Goal: Task Accomplishment & Management: Manage account settings

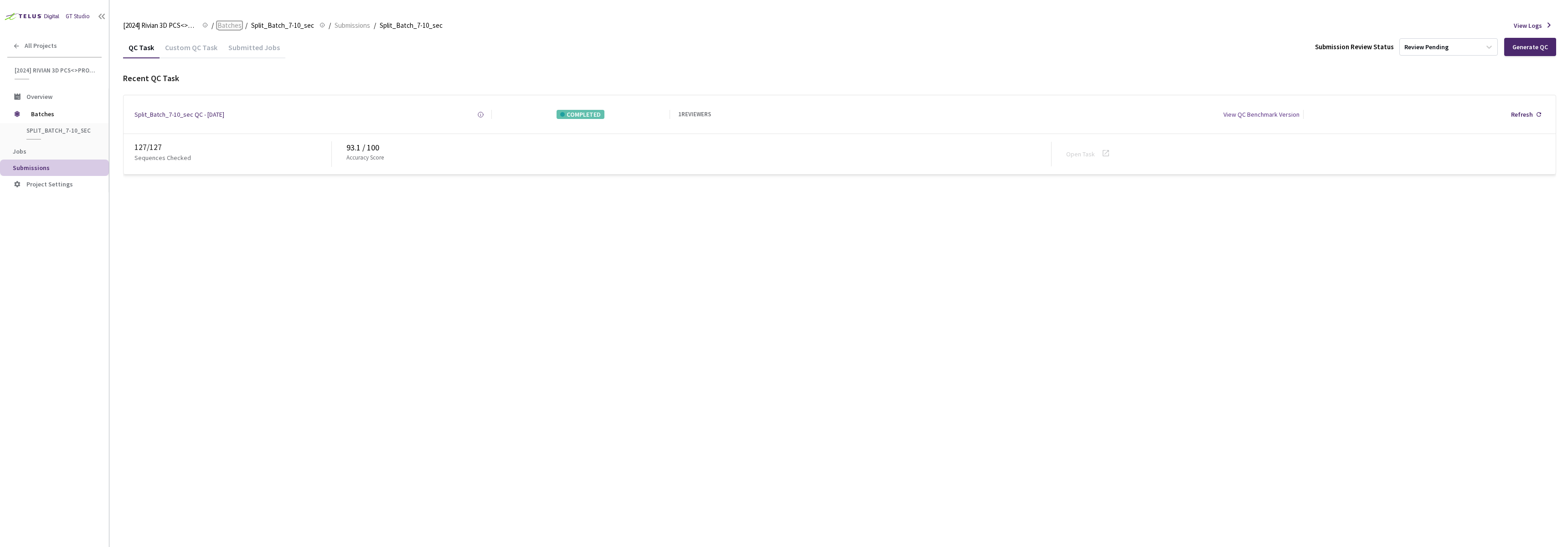
click at [221, 25] on span "Batches" at bounding box center [229, 26] width 24 height 11
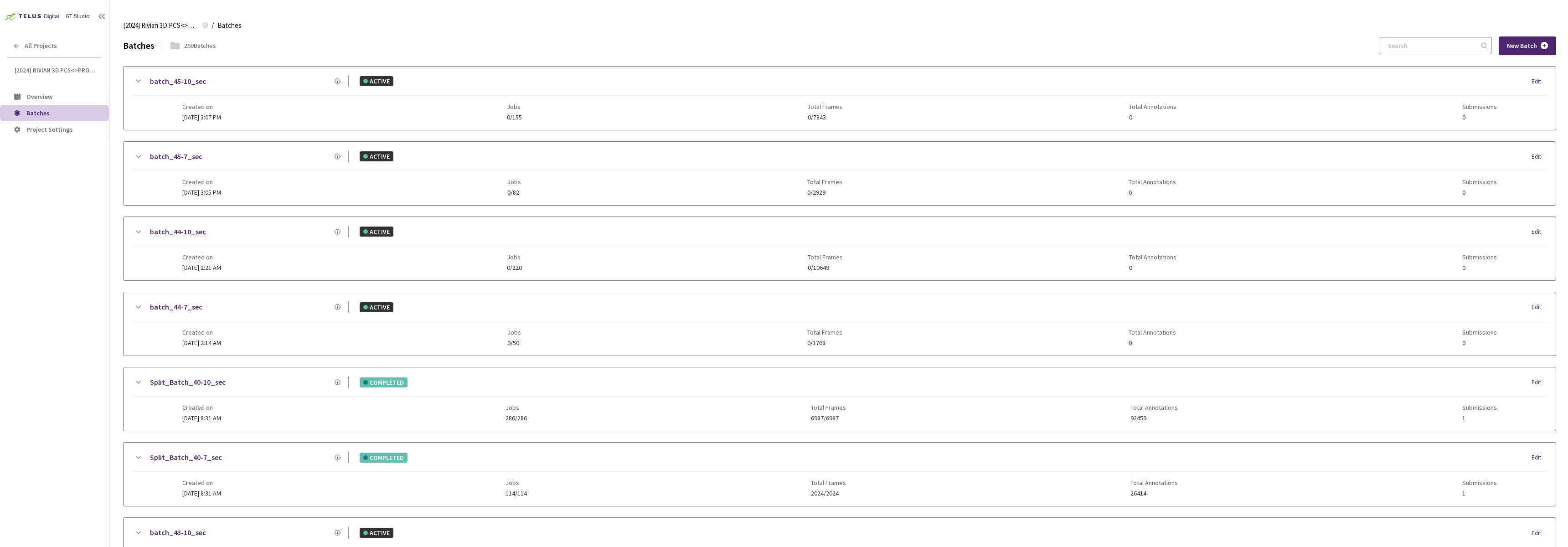
click at [1415, 43] on input at bounding box center [1431, 45] width 97 height 16
paste input "7-7"
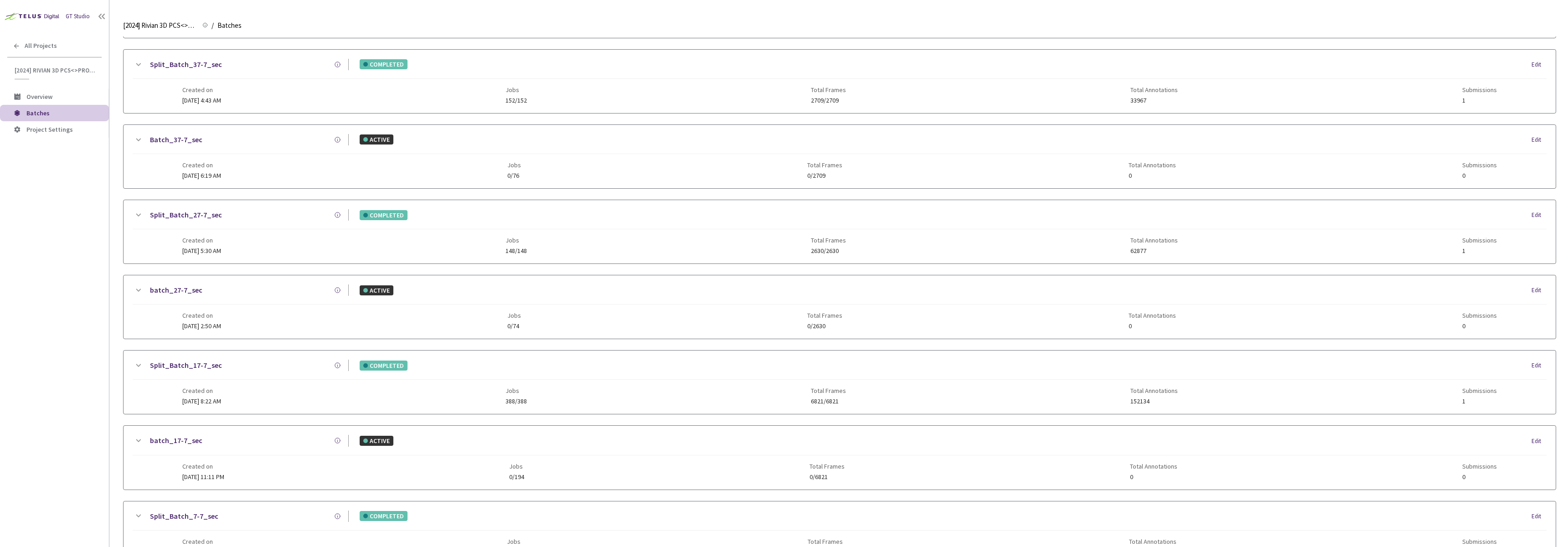
scroll to position [232, 0]
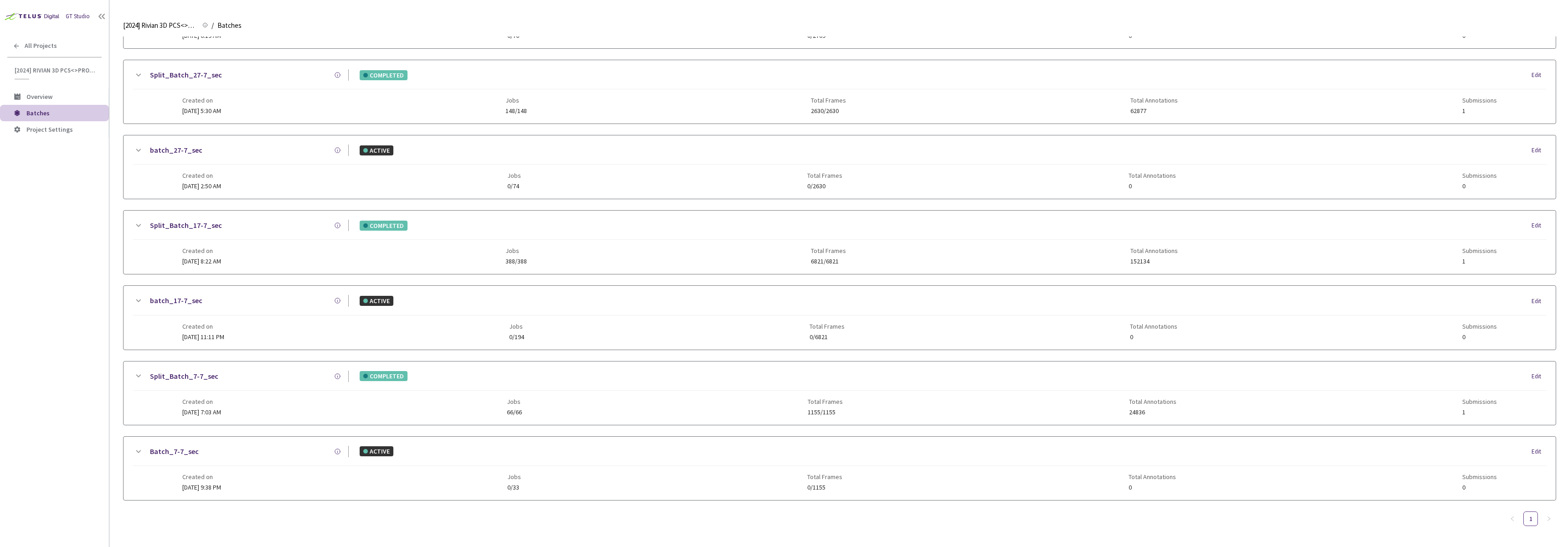
type input "7-7"
click at [318, 373] on div "Split_Batch_7-7_sec" at bounding box center [246, 376] width 205 height 12
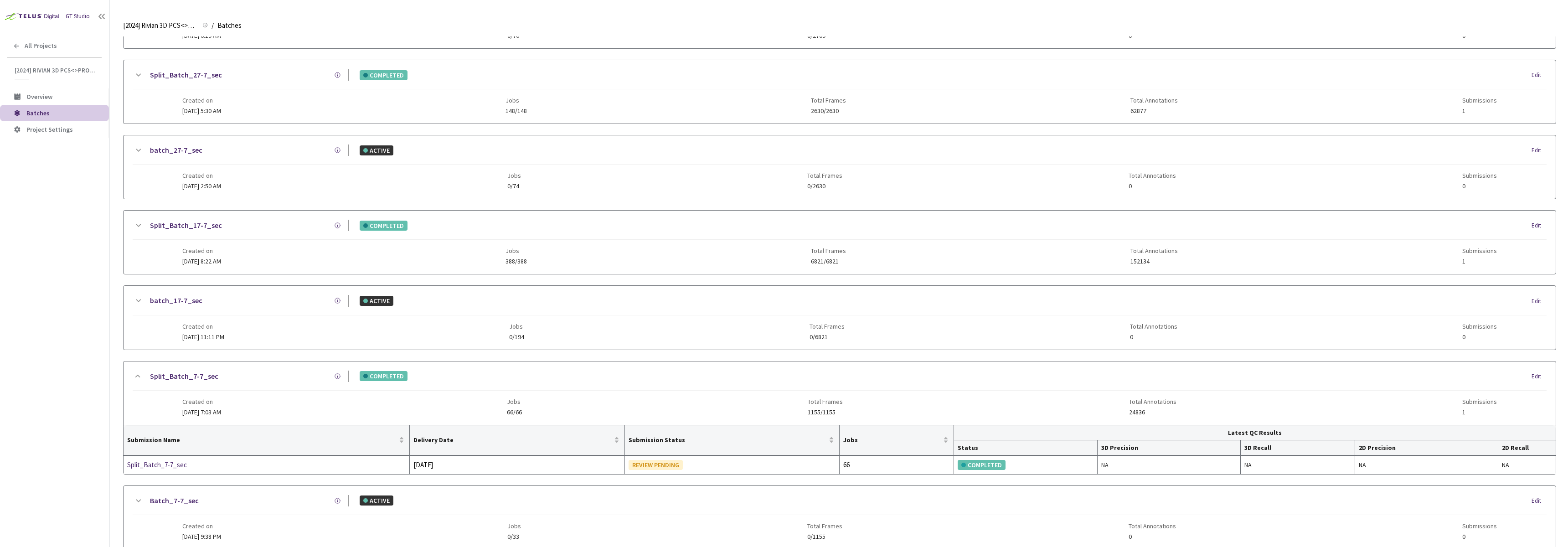
scroll to position [281, 0]
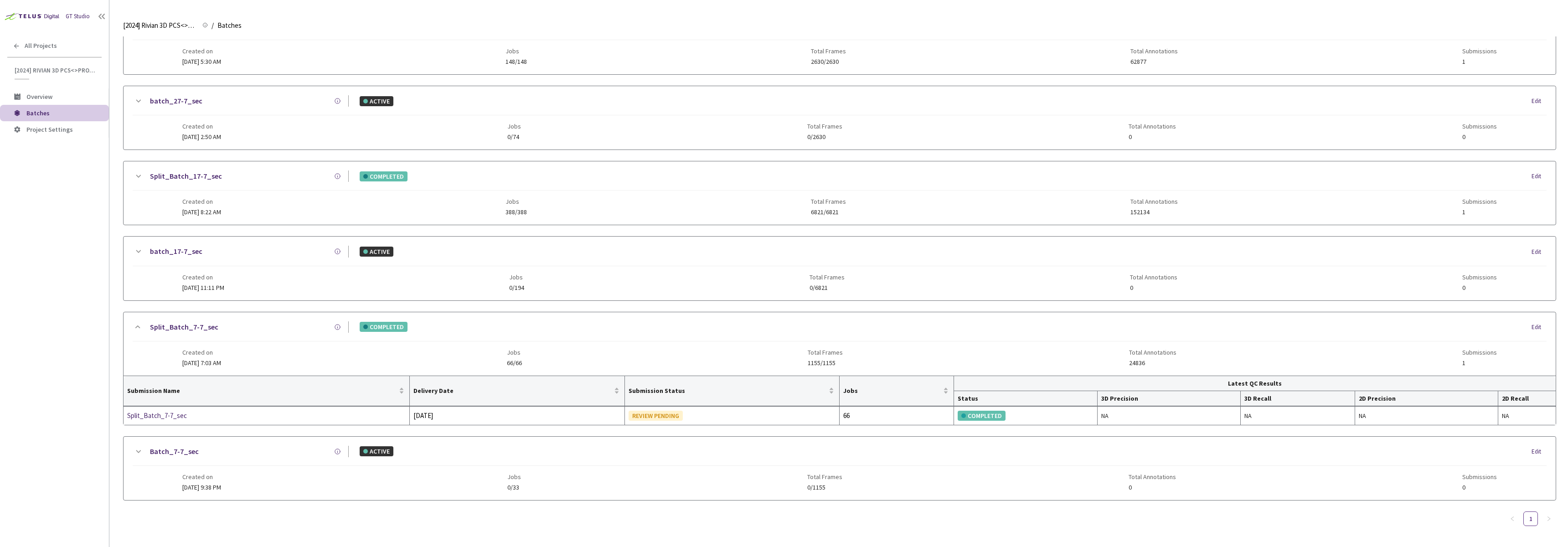
click at [305, 471] on div "Created on 19 Aug, 2024 at 9:38 PM Jobs 0/33 Total Frames 0/1155 Total Annotati…" at bounding box center [840, 478] width 1315 height 25
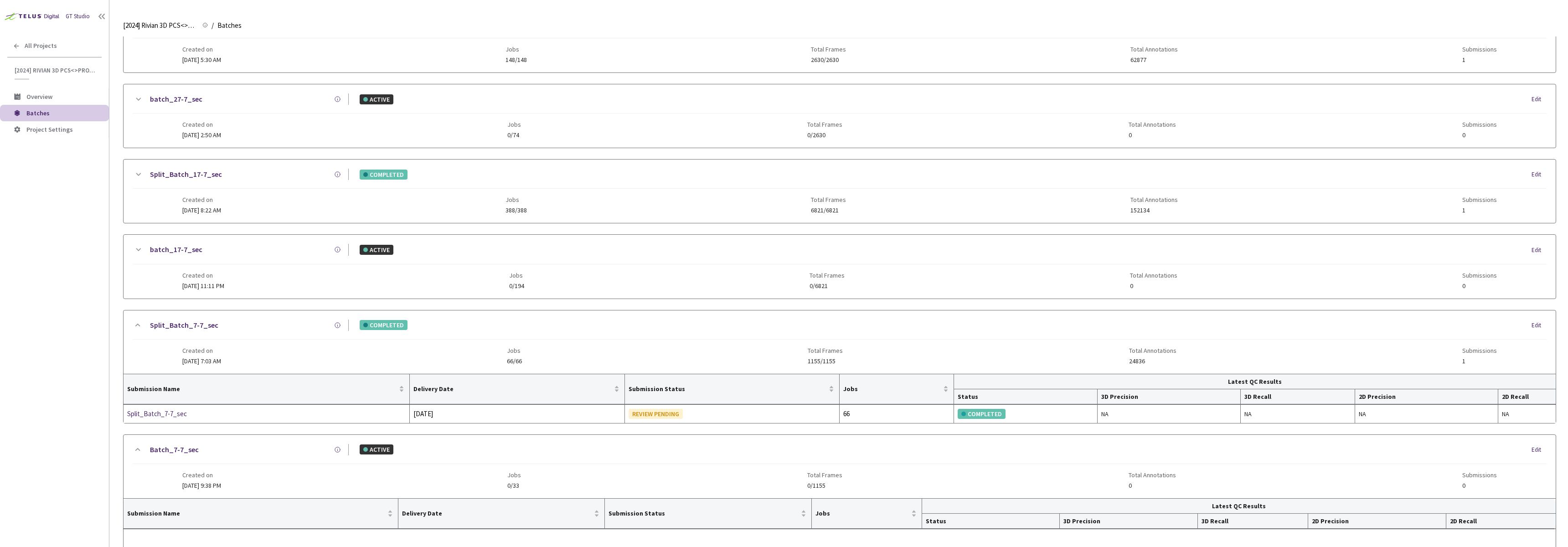
scroll to position [381, 0]
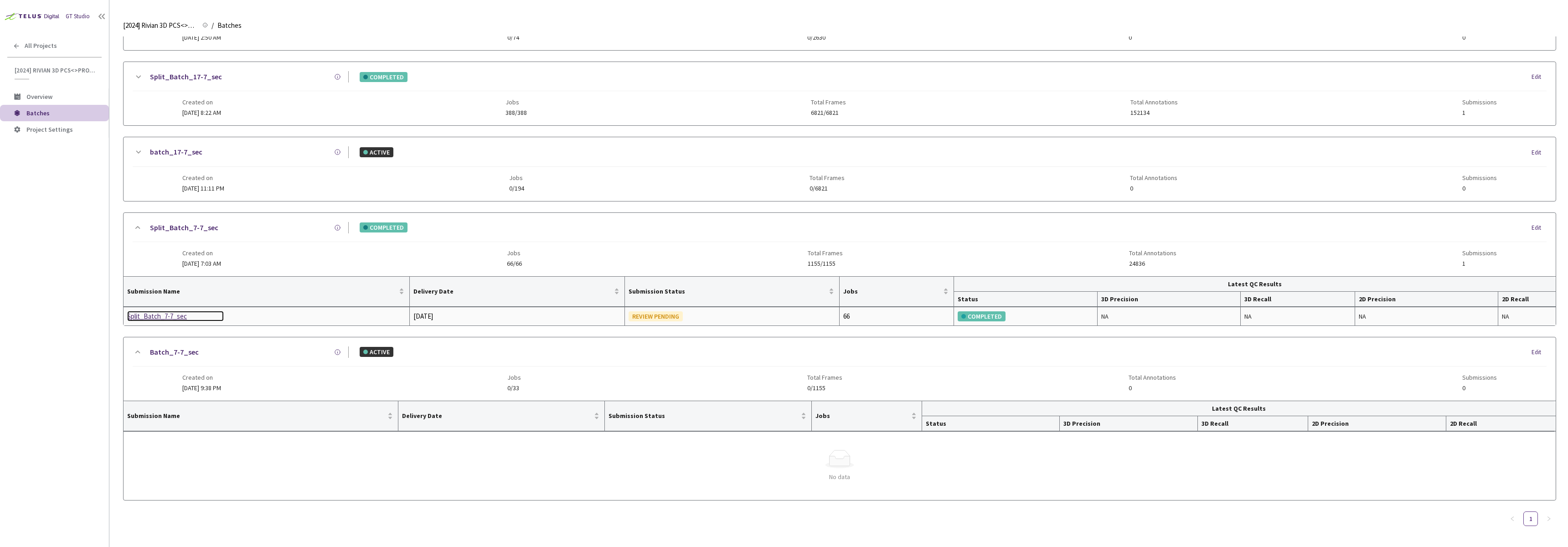
click at [170, 317] on div "Split_Batch_7-7_sec" at bounding box center [175, 317] width 96 height 11
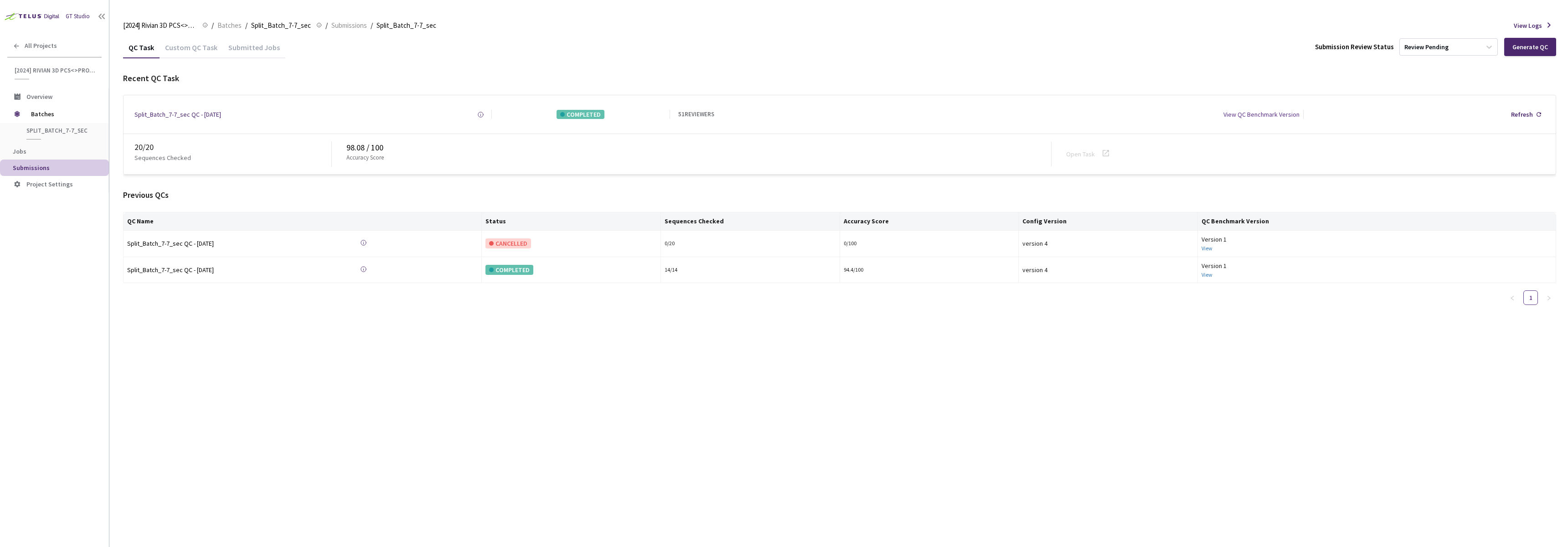
click at [183, 52] on div "Custom QC Task" at bounding box center [191, 51] width 63 height 16
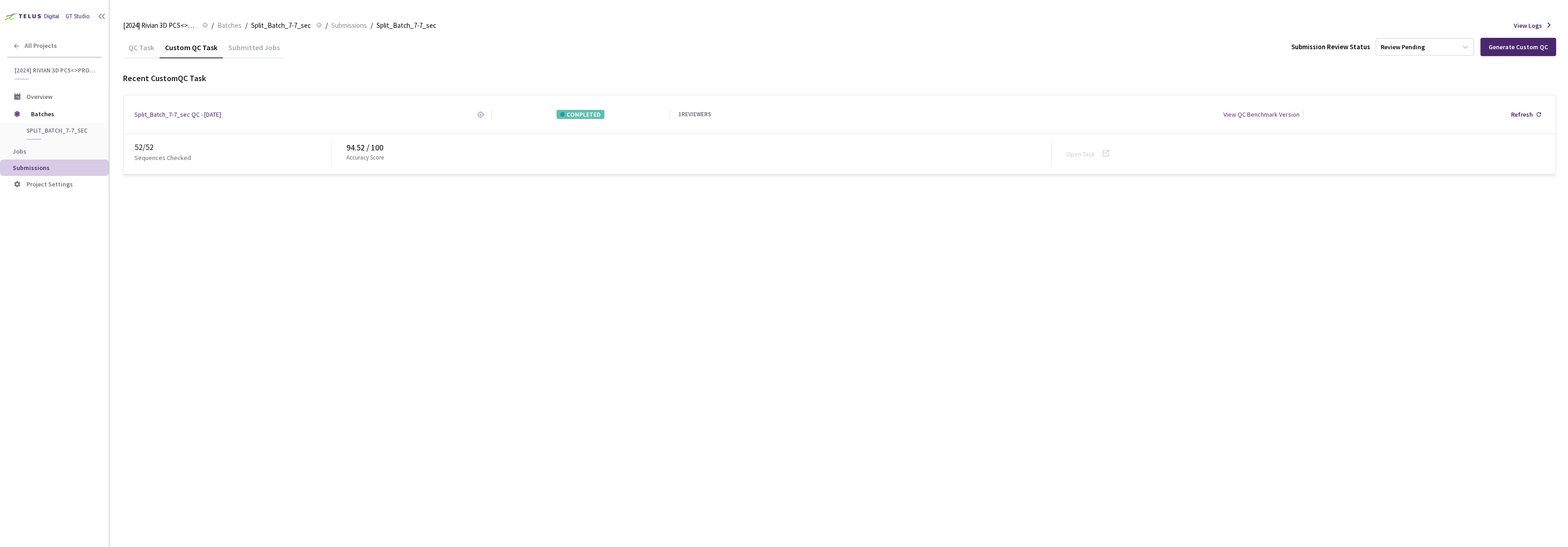
click at [140, 49] on div "QC Task" at bounding box center [141, 51] width 37 height 16
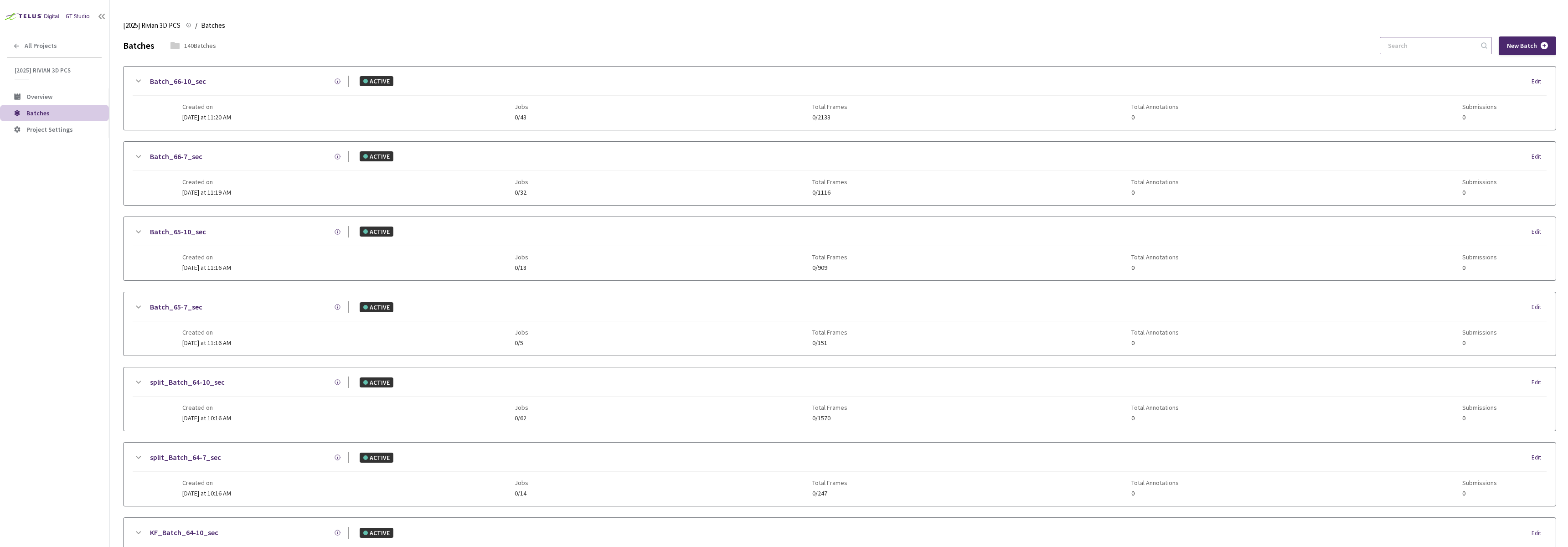
click at [1418, 45] on input at bounding box center [1431, 45] width 97 height 16
paste input "62"
type input "62"
click at [452, 199] on div "split_Batch_62-10_sec COMPLETED Edit Created on 04 Sep, 2025 at 7:57 AM Jobs 98…" at bounding box center [839, 173] width 1432 height 63
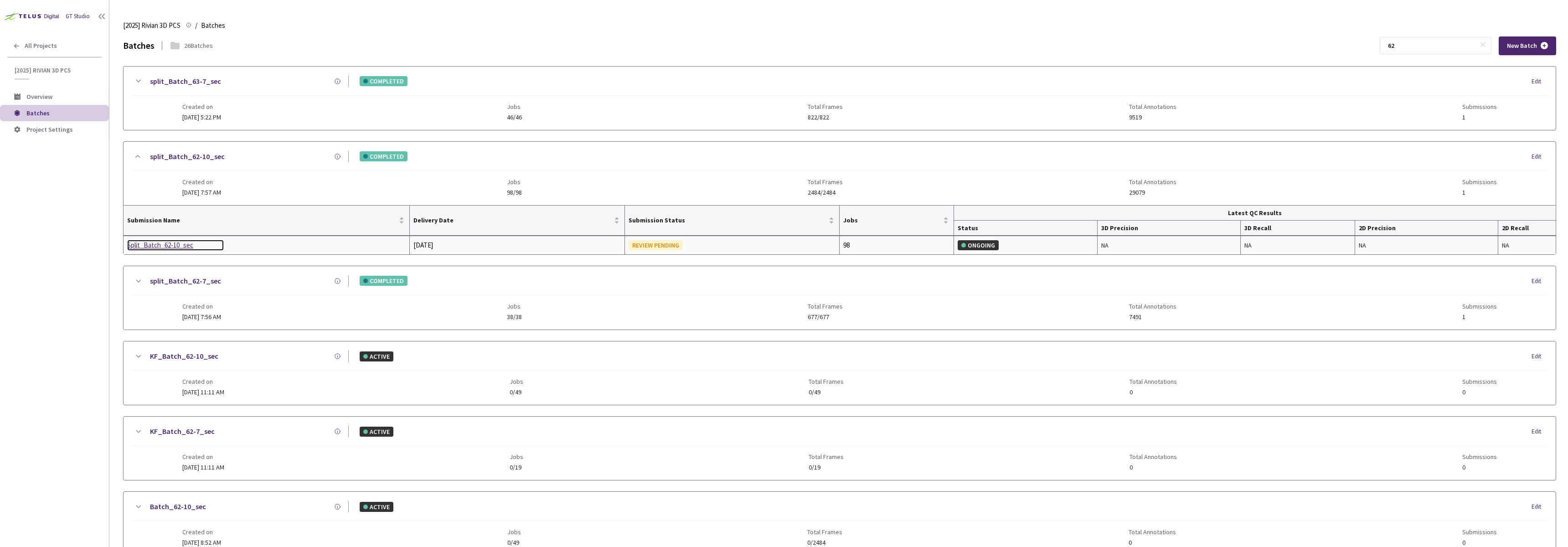
click at [158, 245] on div "Split_Batch_62-10_sec" at bounding box center [175, 245] width 96 height 11
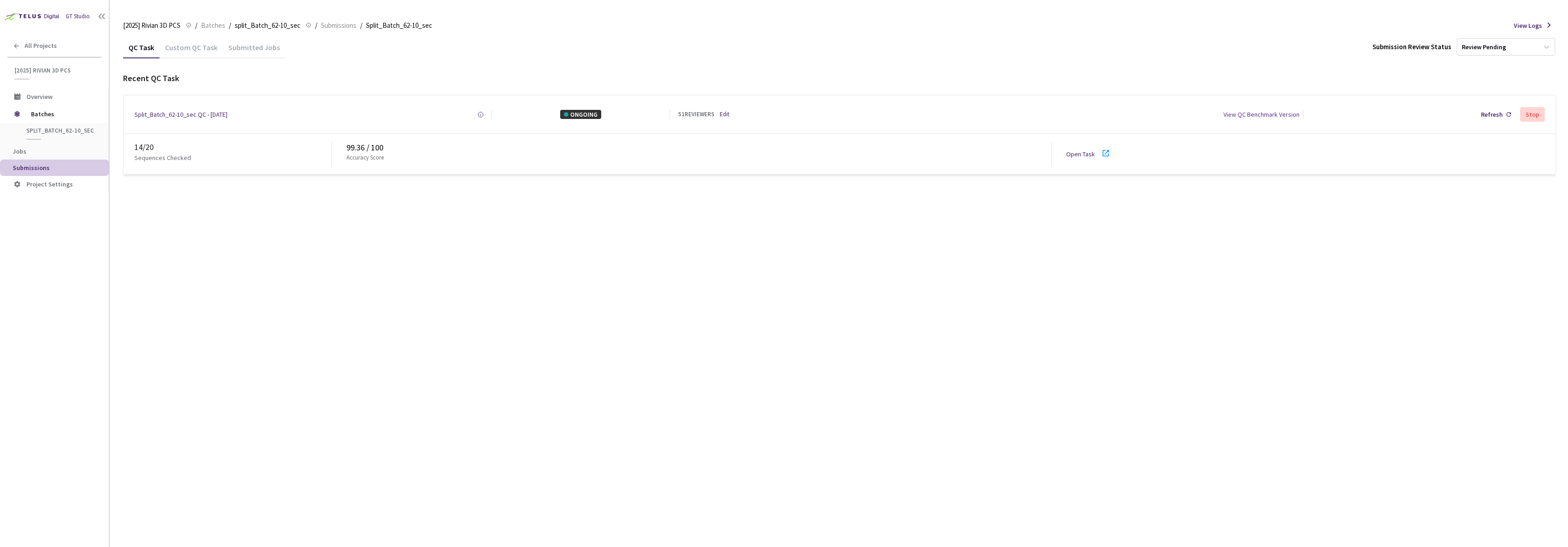
drag, startPoint x: 396, startPoint y: 201, endPoint x: 377, endPoint y: 136, distance: 67.7
click at [396, 201] on div "QC Task Custom QC Task Submitted Jobs Submission Review Status Review Pending R…" at bounding box center [839, 292] width 1432 height 510
drag, startPoint x: 224, startPoint y: 252, endPoint x: 234, endPoint y: 248, distance: 10.8
click at [224, 252] on div "QC Task Custom QC Task Submitted Jobs Submission Review Status Review Pending R…" at bounding box center [839, 292] width 1432 height 510
click at [1075, 154] on link "Open Task" at bounding box center [1080, 154] width 29 height 8
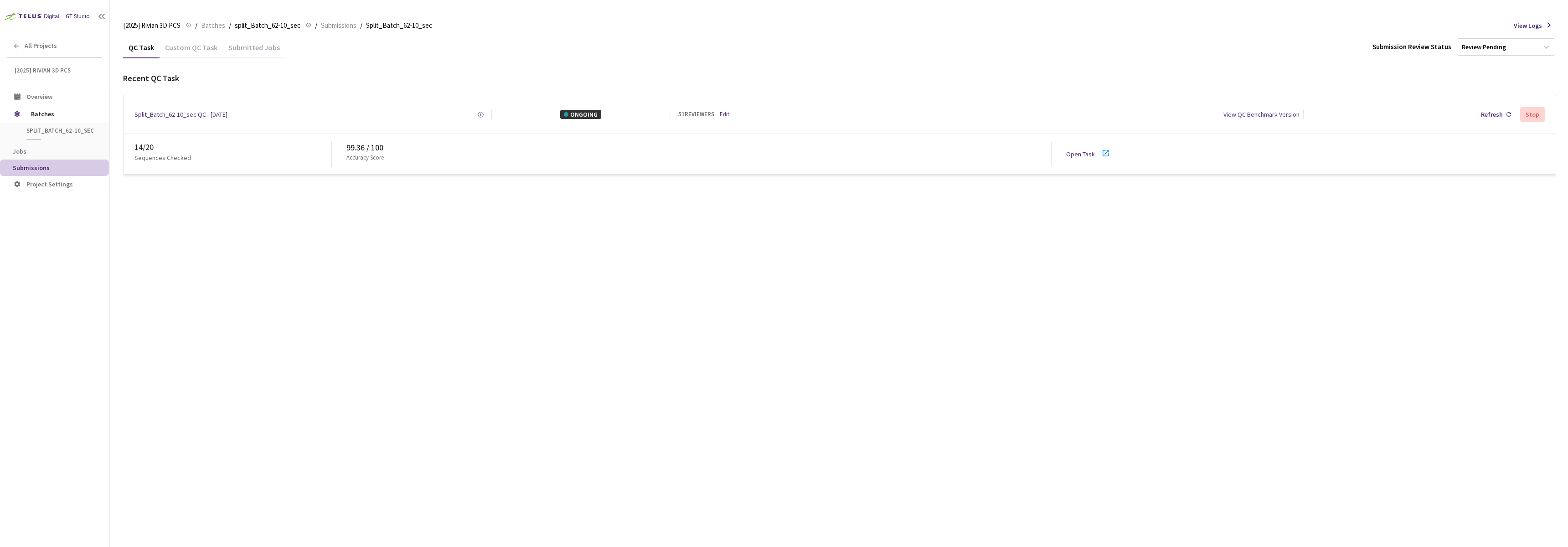
click at [293, 245] on div "QC Task Custom QC Task Submitted Jobs Submission Review Status Review Pending R…" at bounding box center [839, 292] width 1432 height 510
click at [333, 60] on div "QC Task Custom QC Task Submitted Jobs Submission Review Status Review Pending R…" at bounding box center [839, 106] width 1432 height 138
click at [1091, 152] on link "Open Task" at bounding box center [1080, 154] width 29 height 8
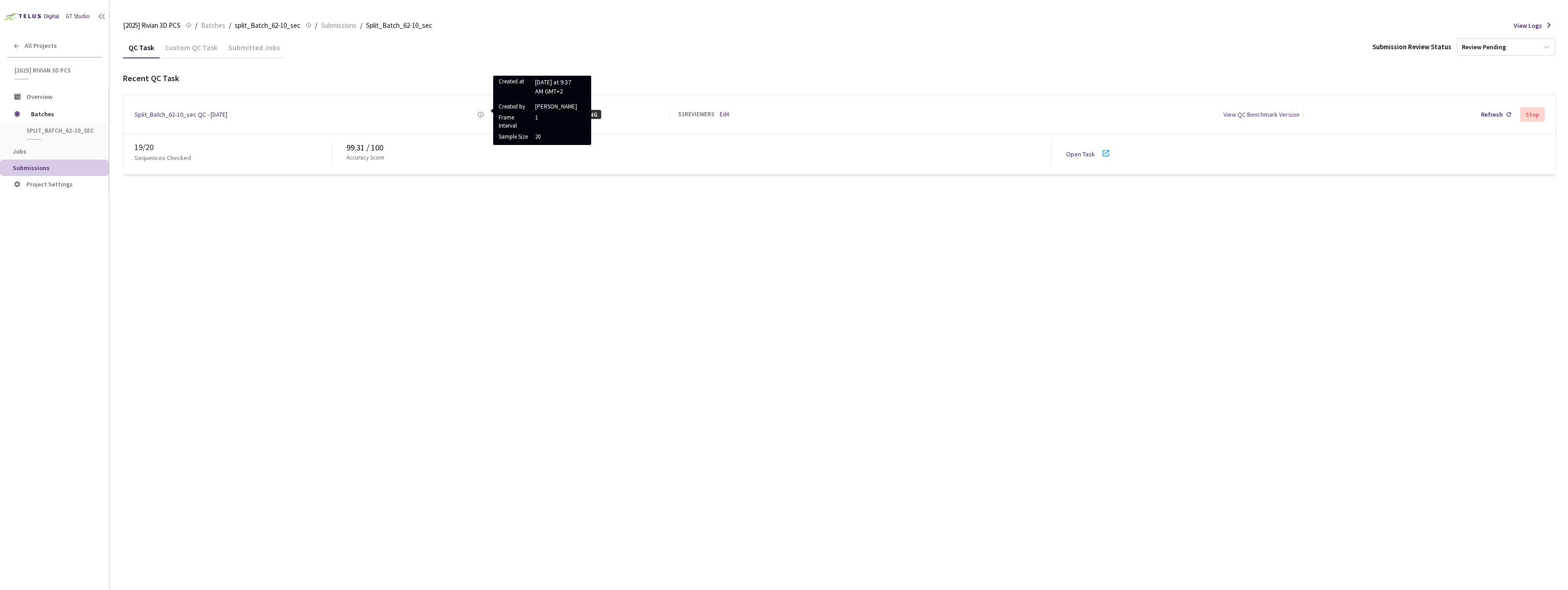
click at [482, 115] on icon at bounding box center [480, 114] width 7 height 7
click at [481, 114] on icon at bounding box center [480, 114] width 7 height 7
click at [723, 116] on link "Edit" at bounding box center [724, 114] width 9 height 9
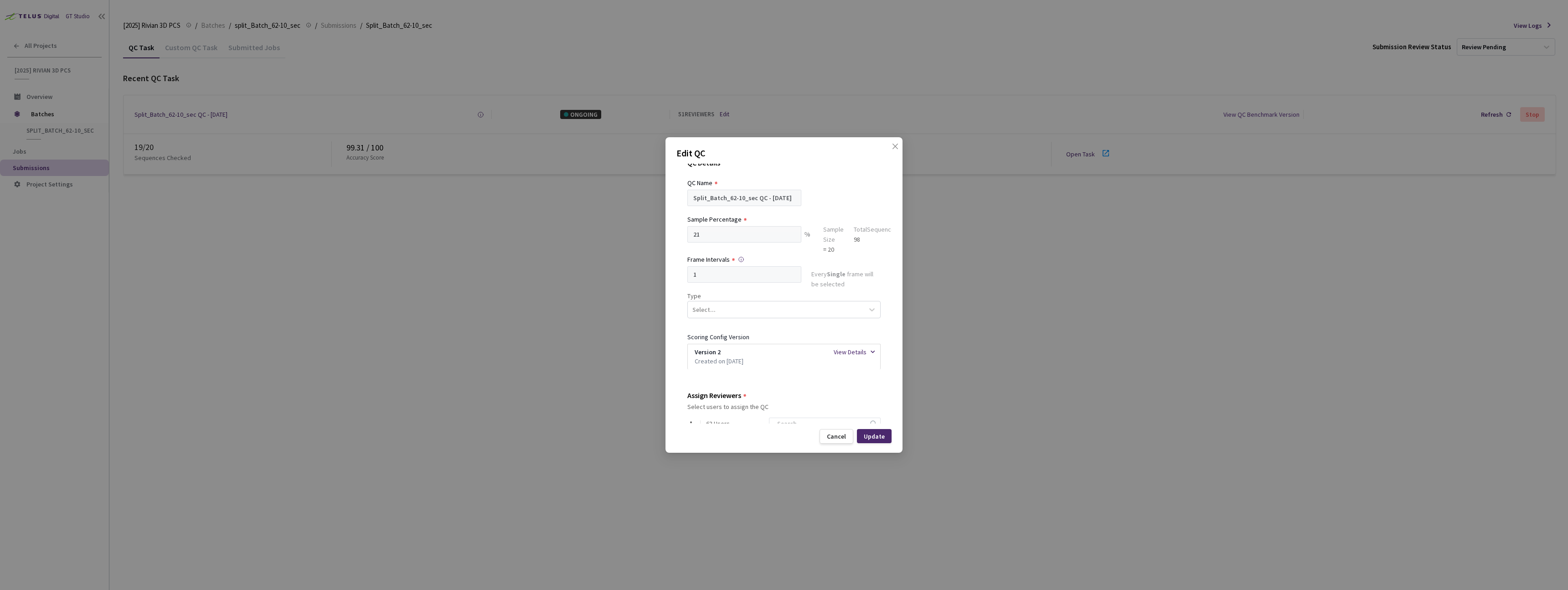
scroll to position [22, 0]
click at [719, 300] on div "Select..." at bounding box center [776, 303] width 176 height 16
drag, startPoint x: 852, startPoint y: 180, endPoint x: 853, endPoint y: 234, distance: 54.0
click at [852, 179] on div "QC Name" at bounding box center [784, 176] width 194 height 10
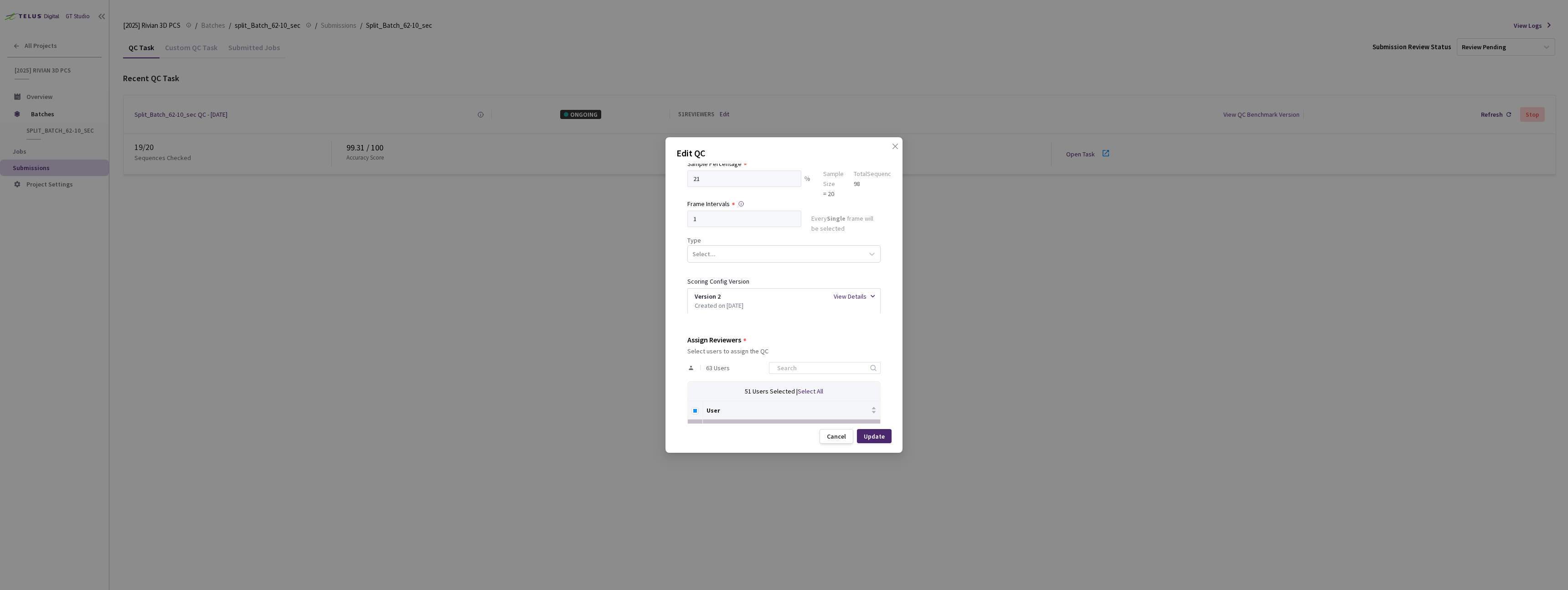
scroll to position [120, 0]
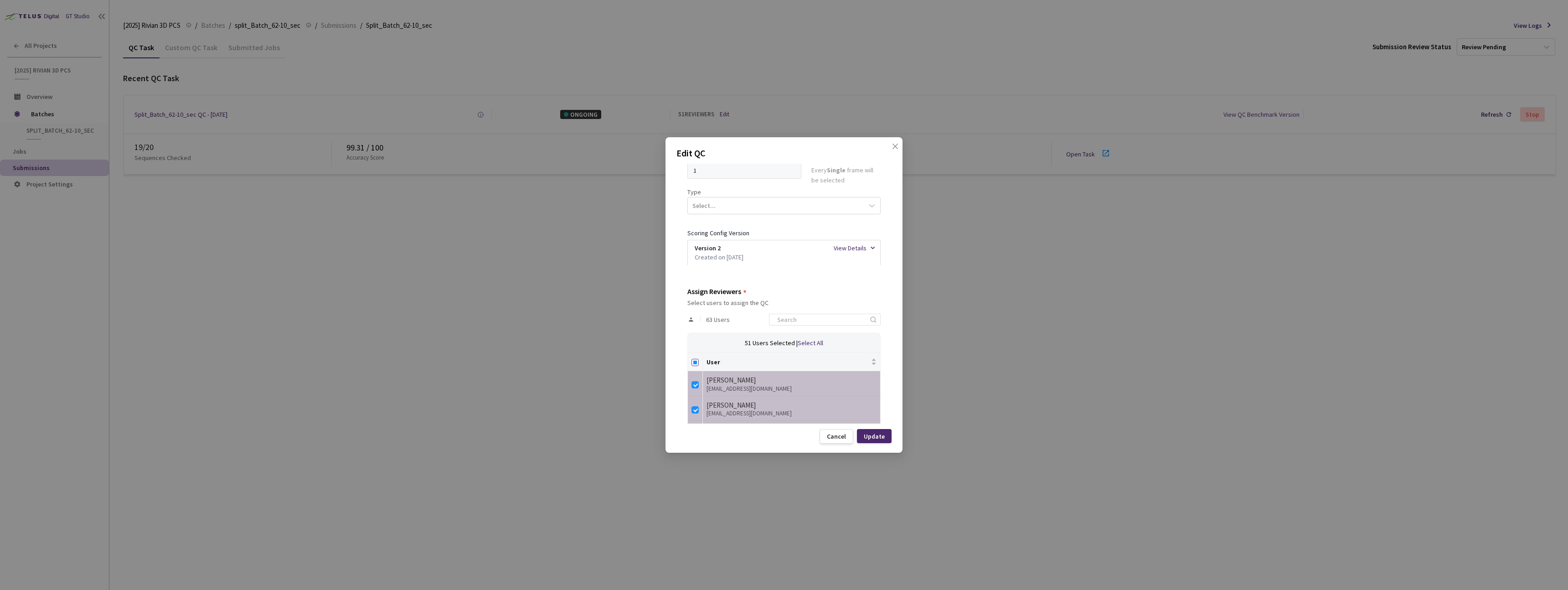
click at [694, 365] on input "Select all" at bounding box center [694, 362] width 7 height 7
checkbox input "true"
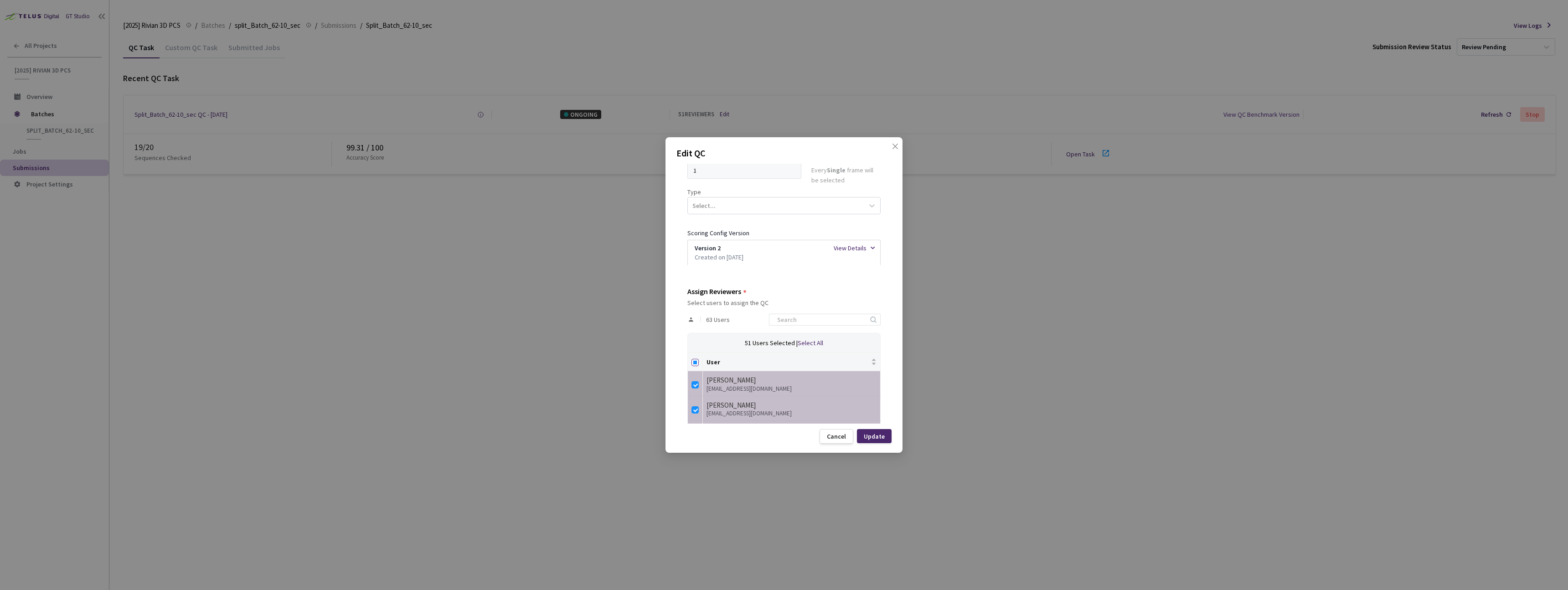
checkbox input "true"
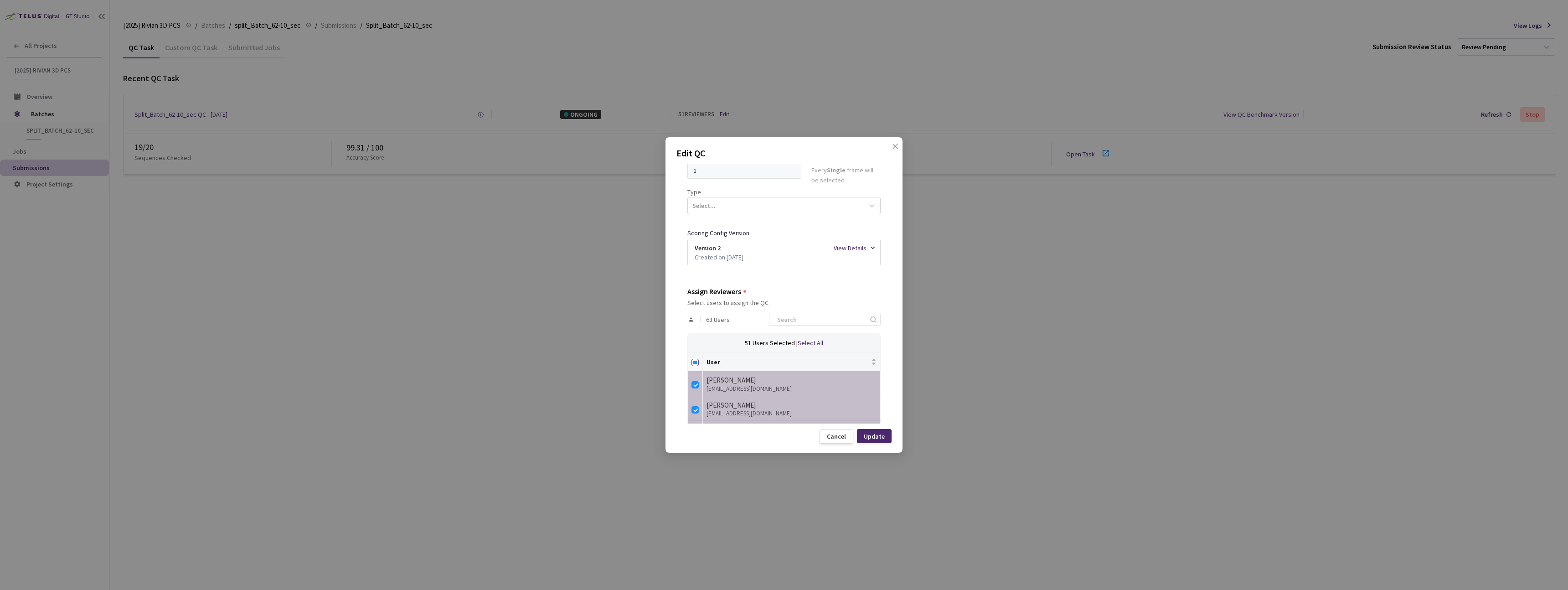
checkbox input "true"
drag, startPoint x: 693, startPoint y: 362, endPoint x: 743, endPoint y: 351, distance: 51.2
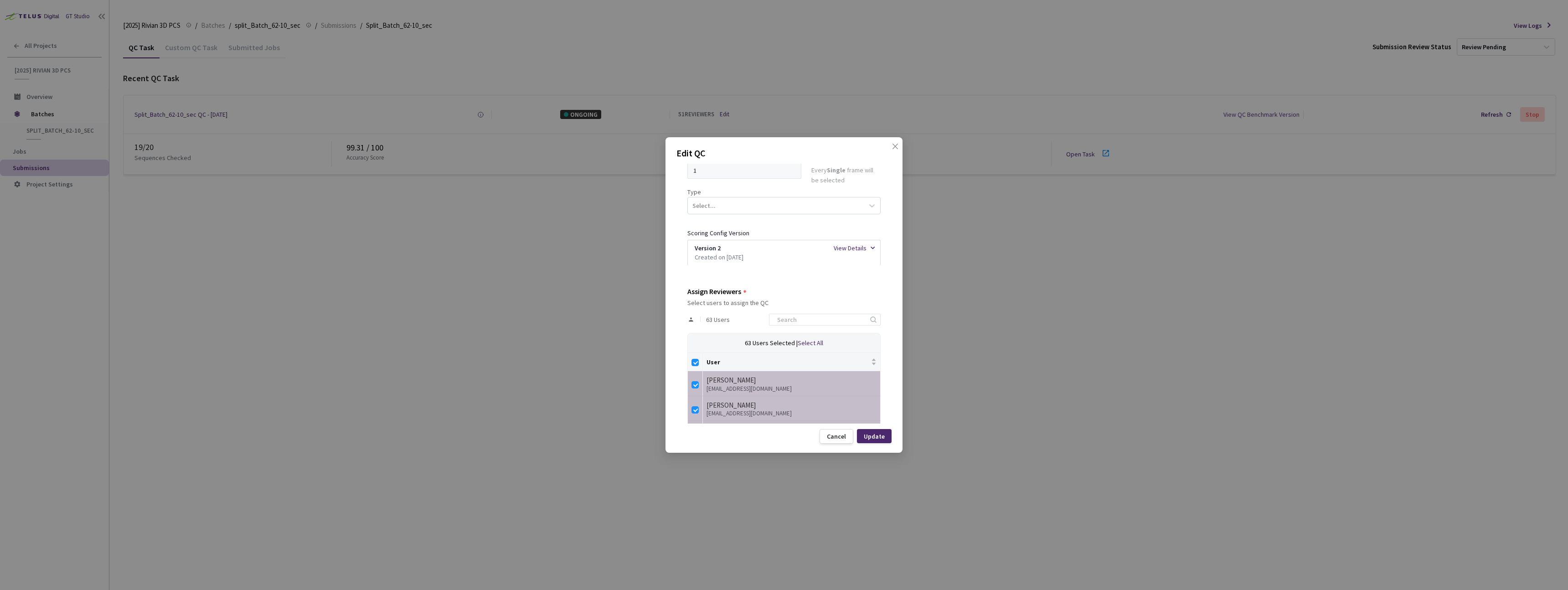
click at [693, 362] on input "Select all" at bounding box center [694, 362] width 7 height 7
checkbox input "false"
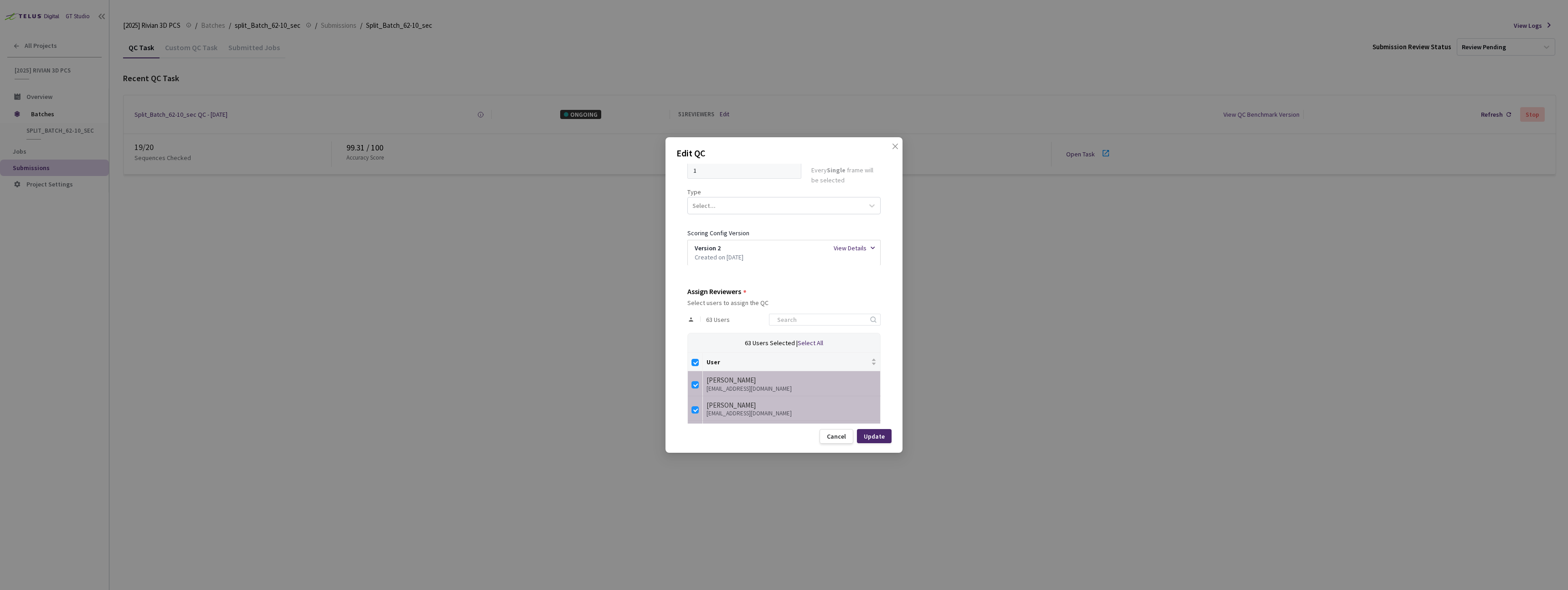
checkbox input "false"
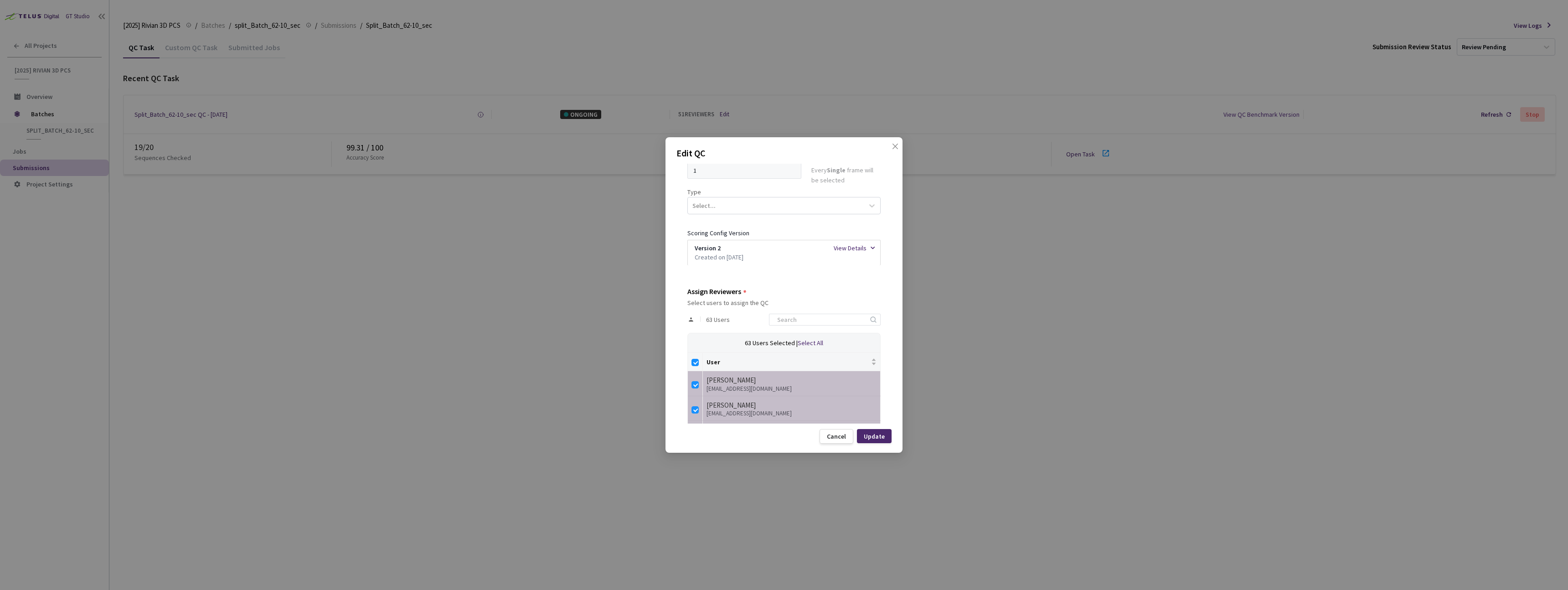
checkbox input "false"
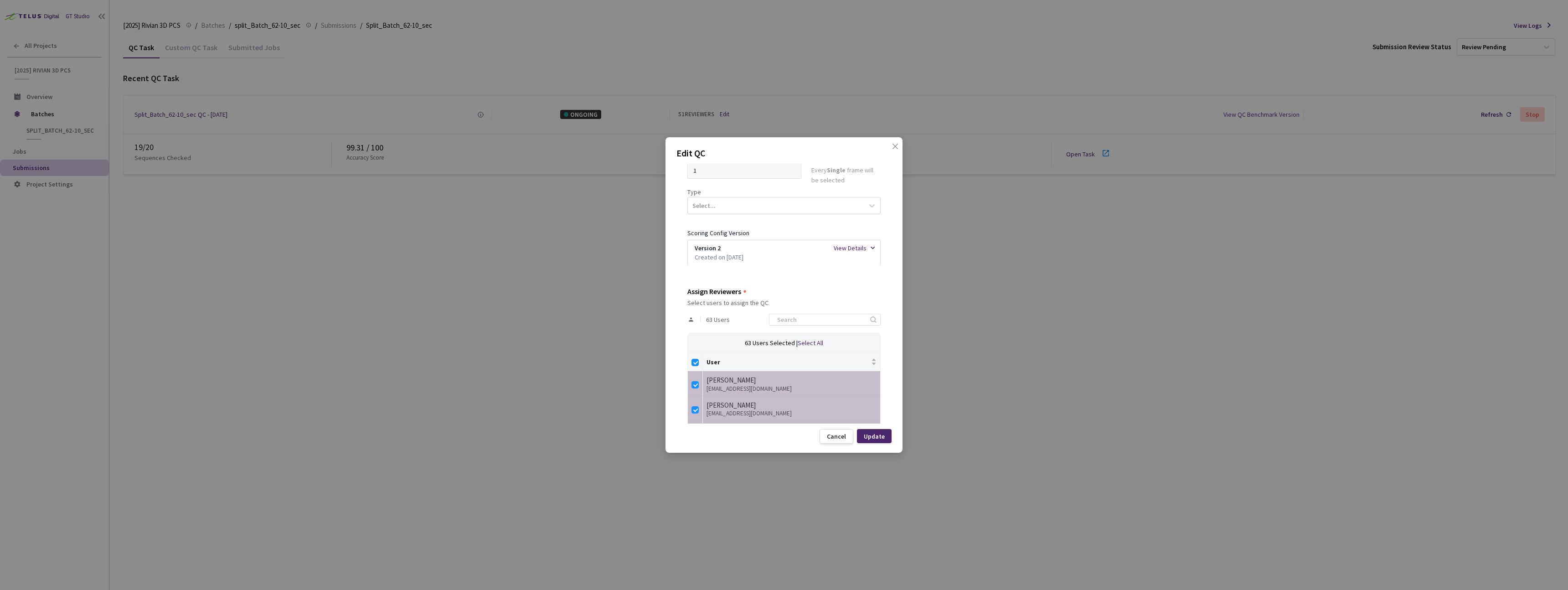
checkbox input "false"
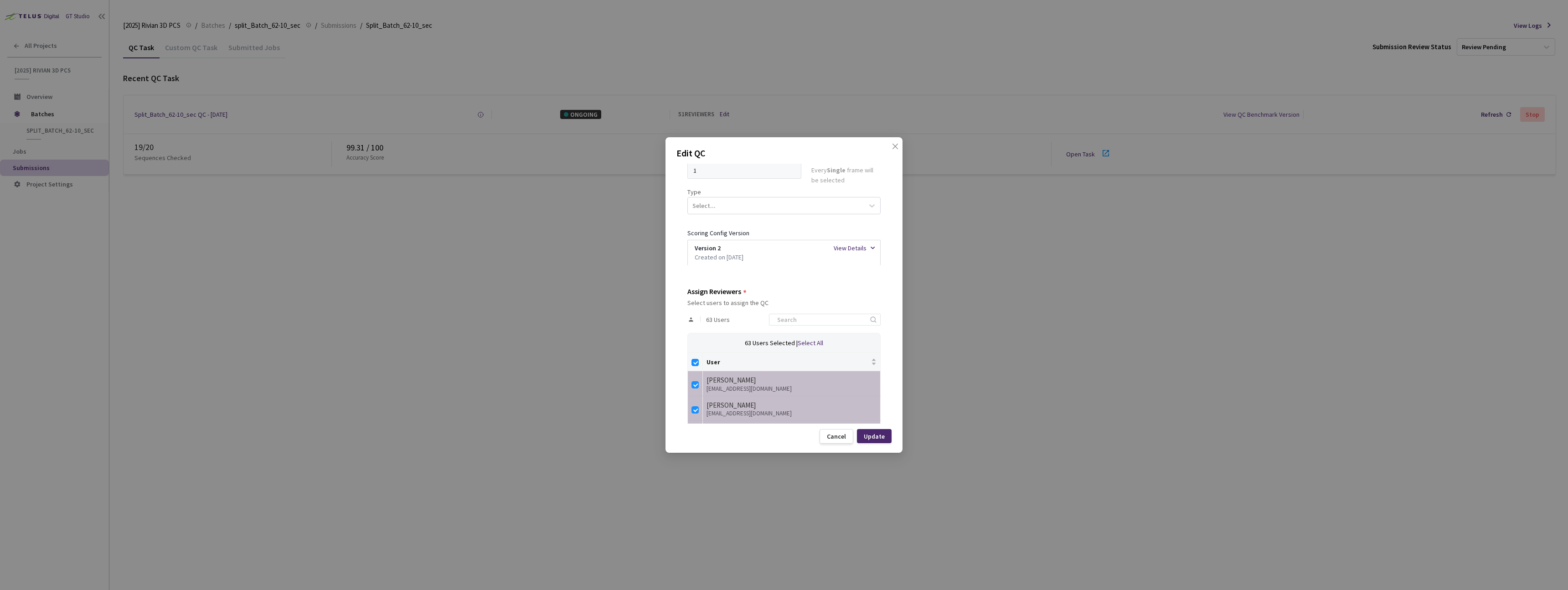
checkbox input "false"
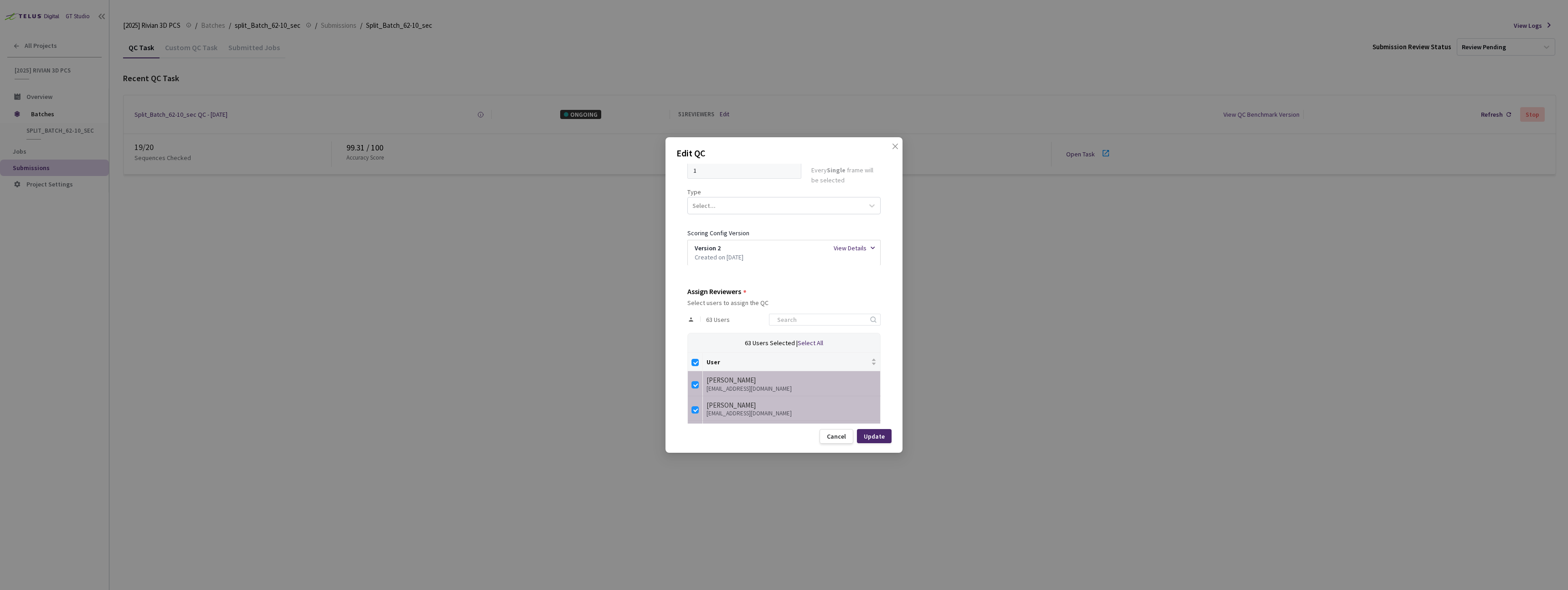
checkbox input "false"
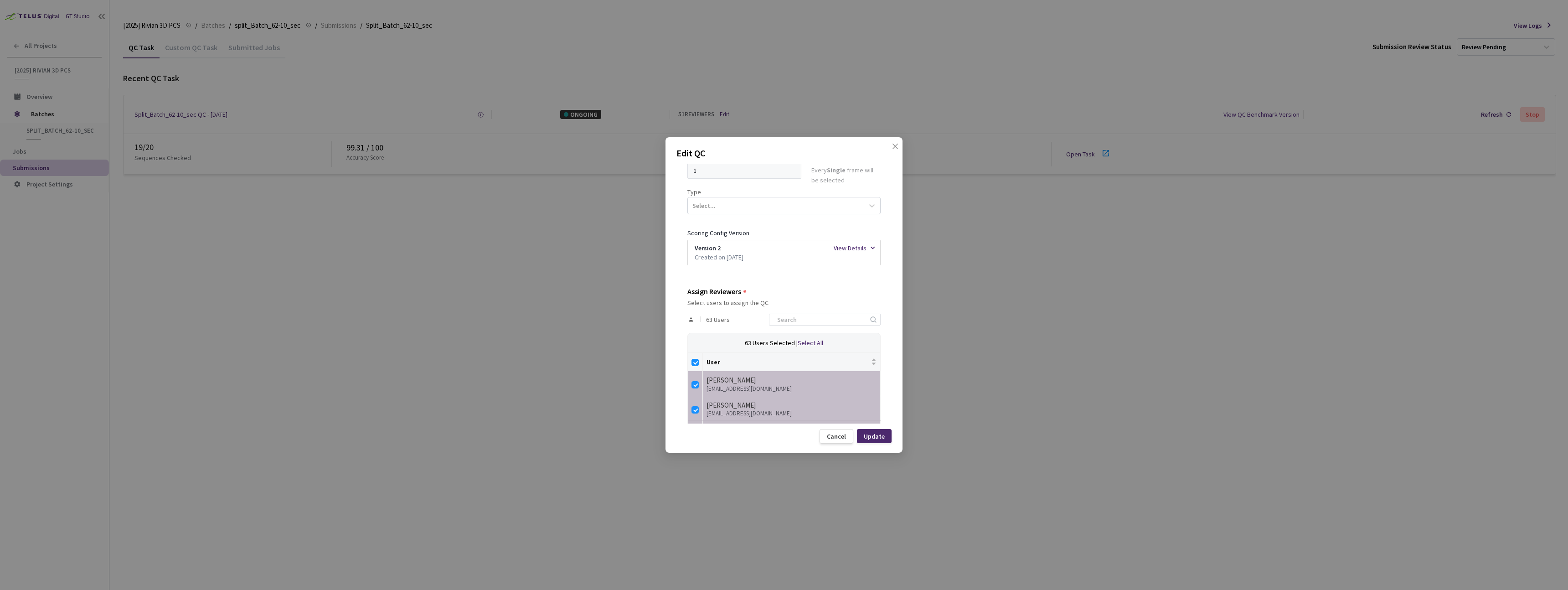
checkbox input "false"
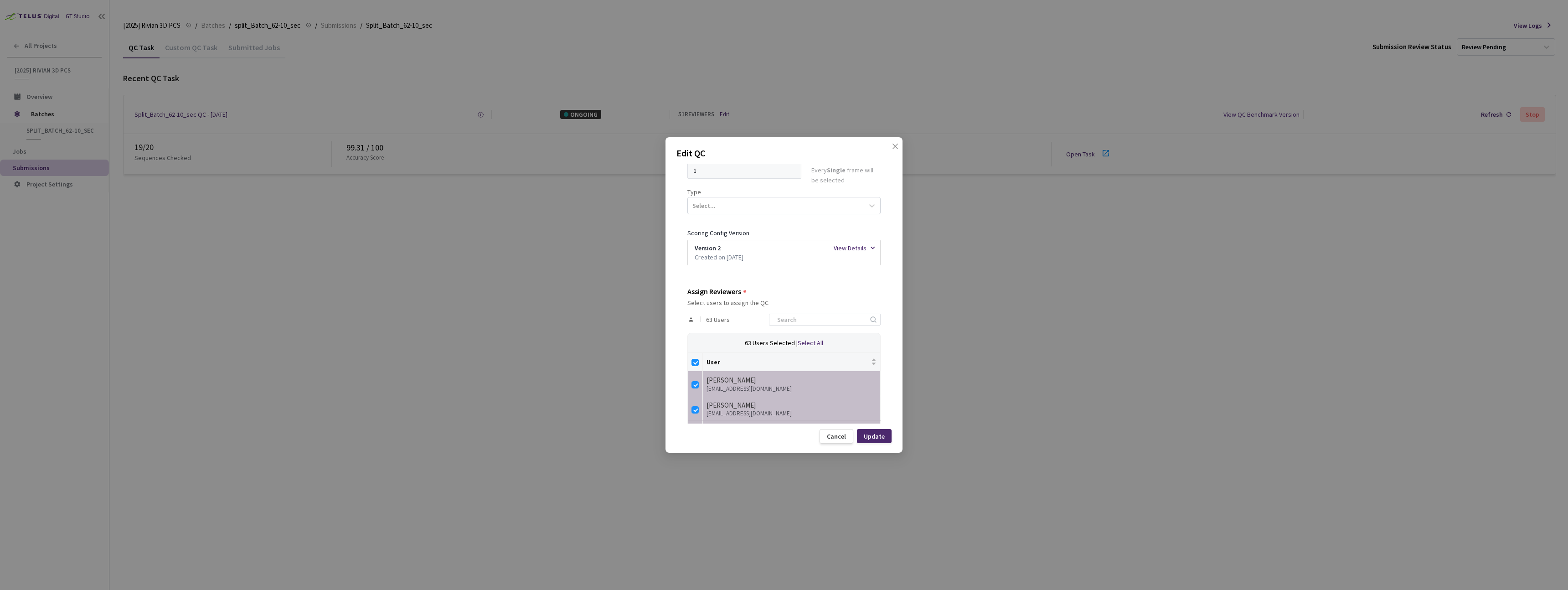
checkbox input "false"
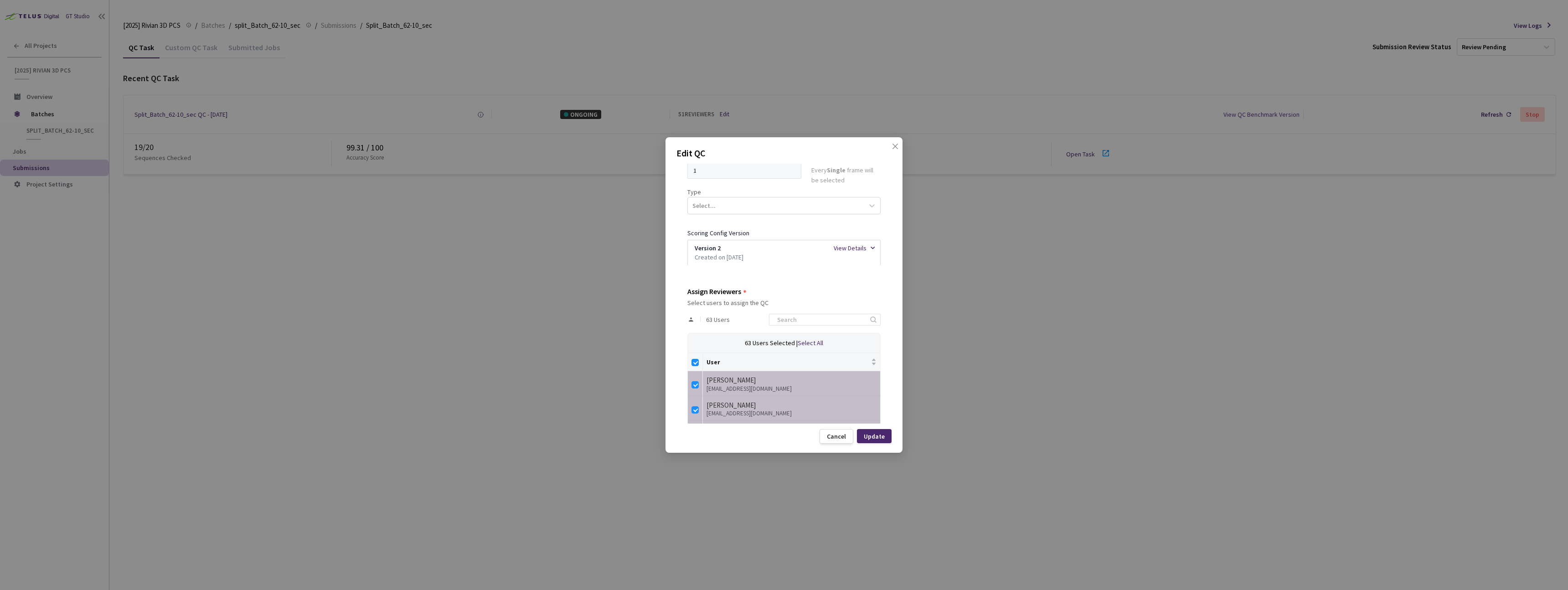
checkbox input "false"
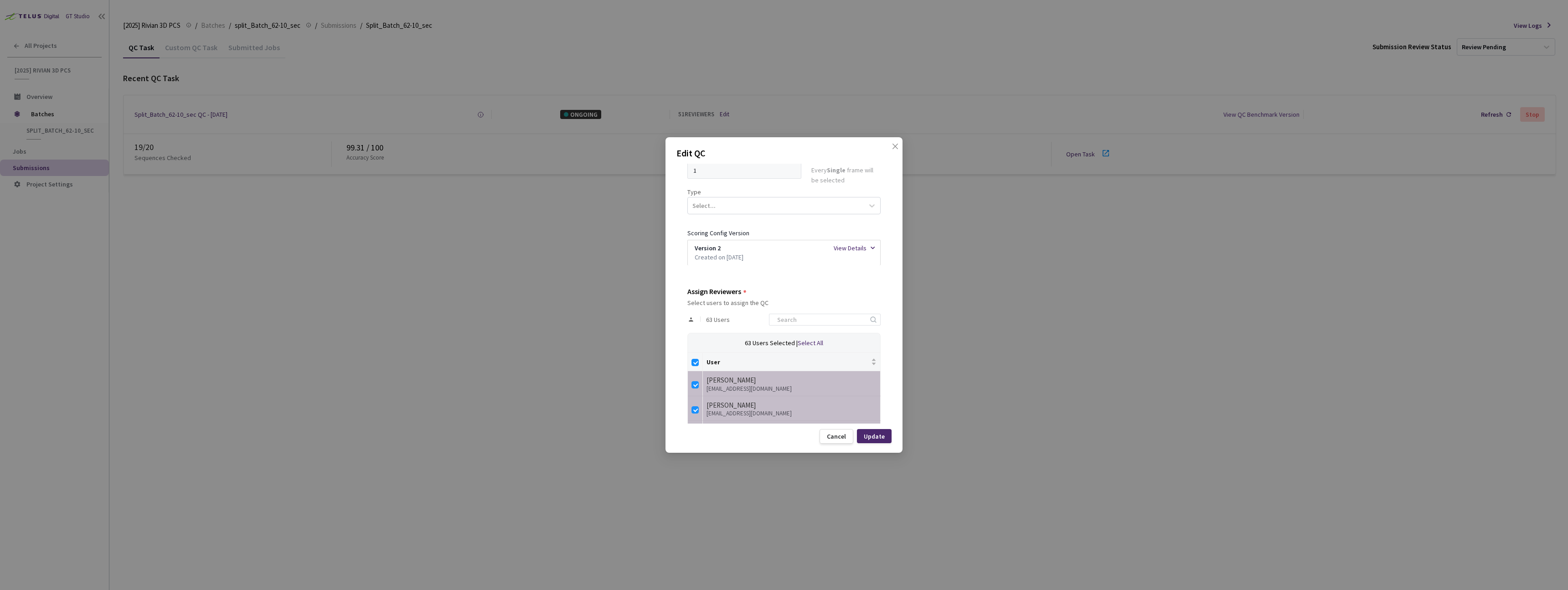
checkbox input "false"
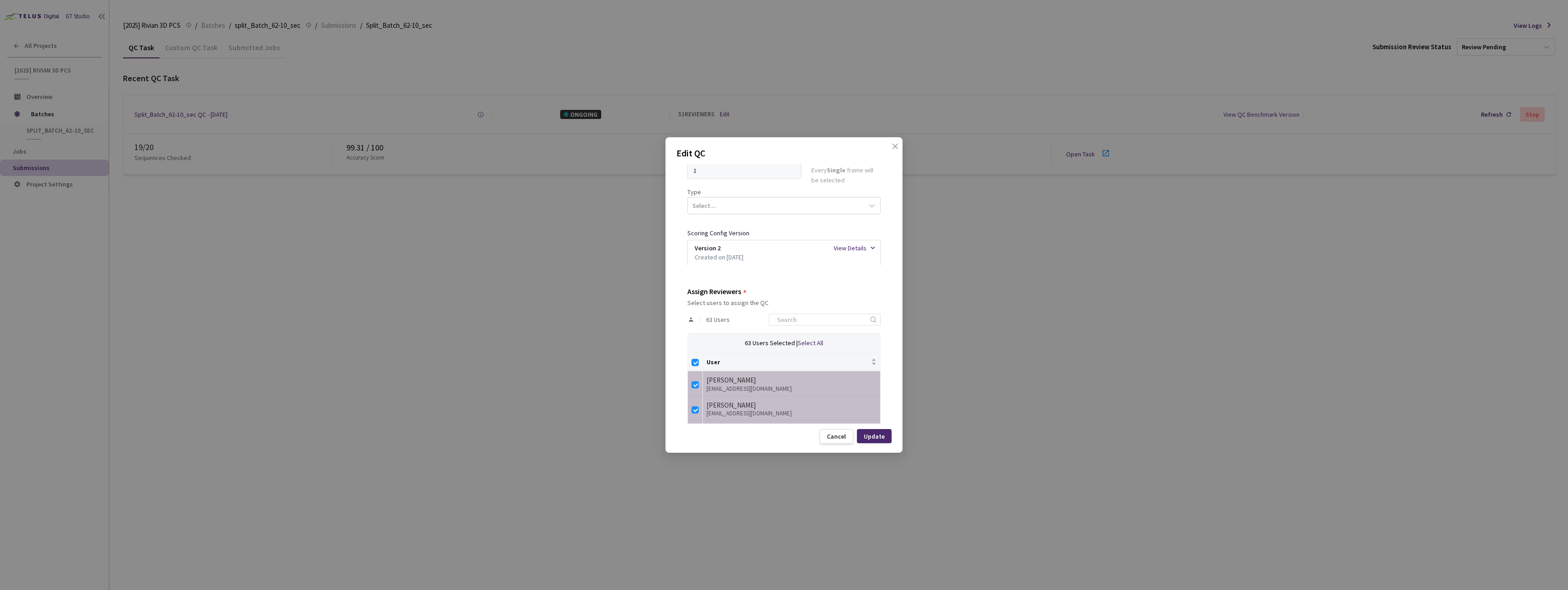
checkbox input "false"
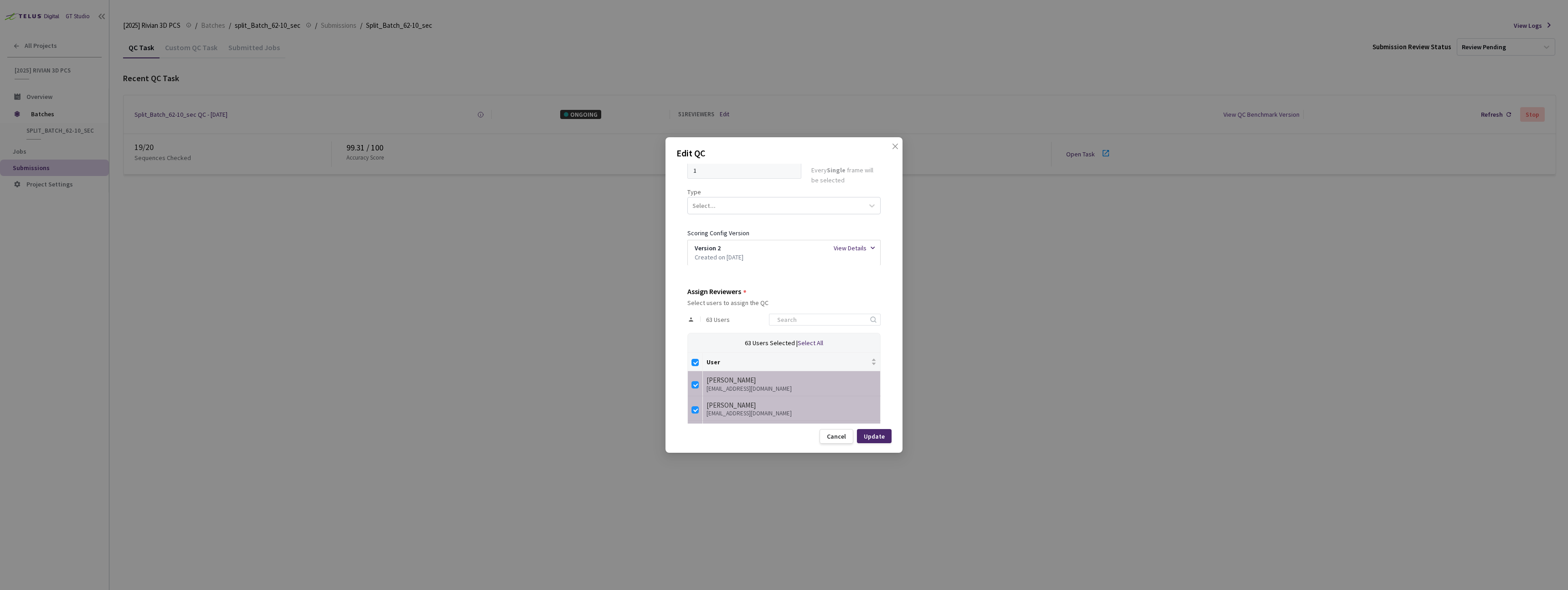
checkbox input "false"
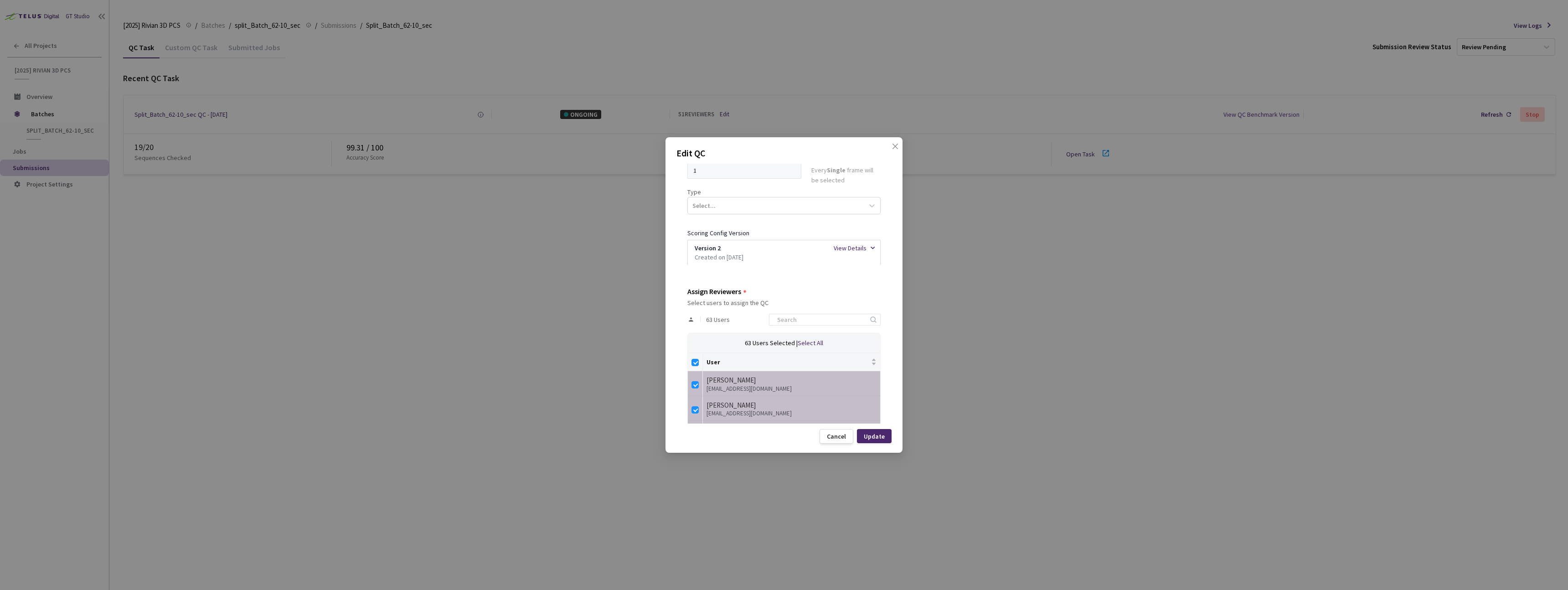
checkbox input "false"
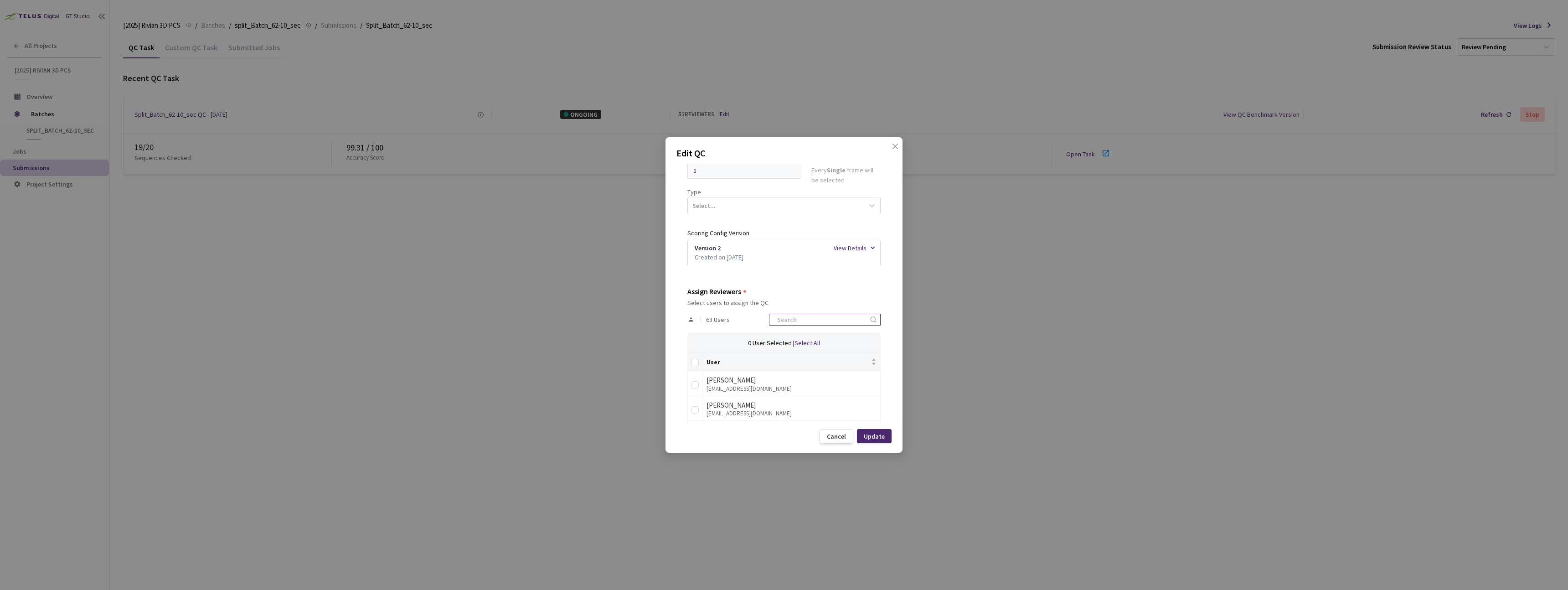
click at [813, 321] on input at bounding box center [820, 320] width 97 height 11
type input "ivas"
click at [703, 403] on td "Iva Stankovic ivastankovic@rivian.com" at bounding box center [791, 400] width 178 height 25
drag, startPoint x: 693, startPoint y: 403, endPoint x: 701, endPoint y: 404, distance: 8.1
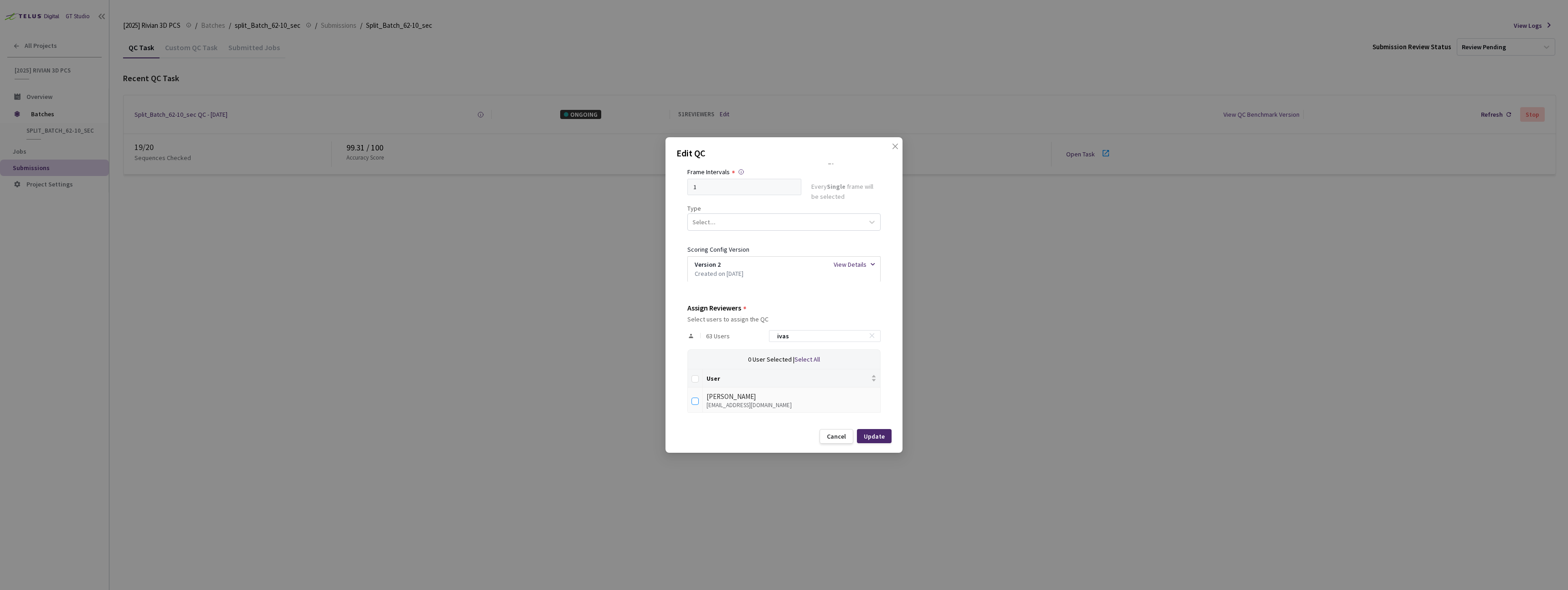
click at [693, 403] on input "checkbox" at bounding box center [694, 400] width 7 height 7
checkbox input "true"
drag, startPoint x: 891, startPoint y: 438, endPoint x: 871, endPoint y: 435, distance: 20.2
click at [890, 438] on div "Edit QC QC Details QC Name Split_Batch_62-10_sec QC - 15 Sep, 2025 Sample Perce…" at bounding box center [784, 295] width 237 height 315
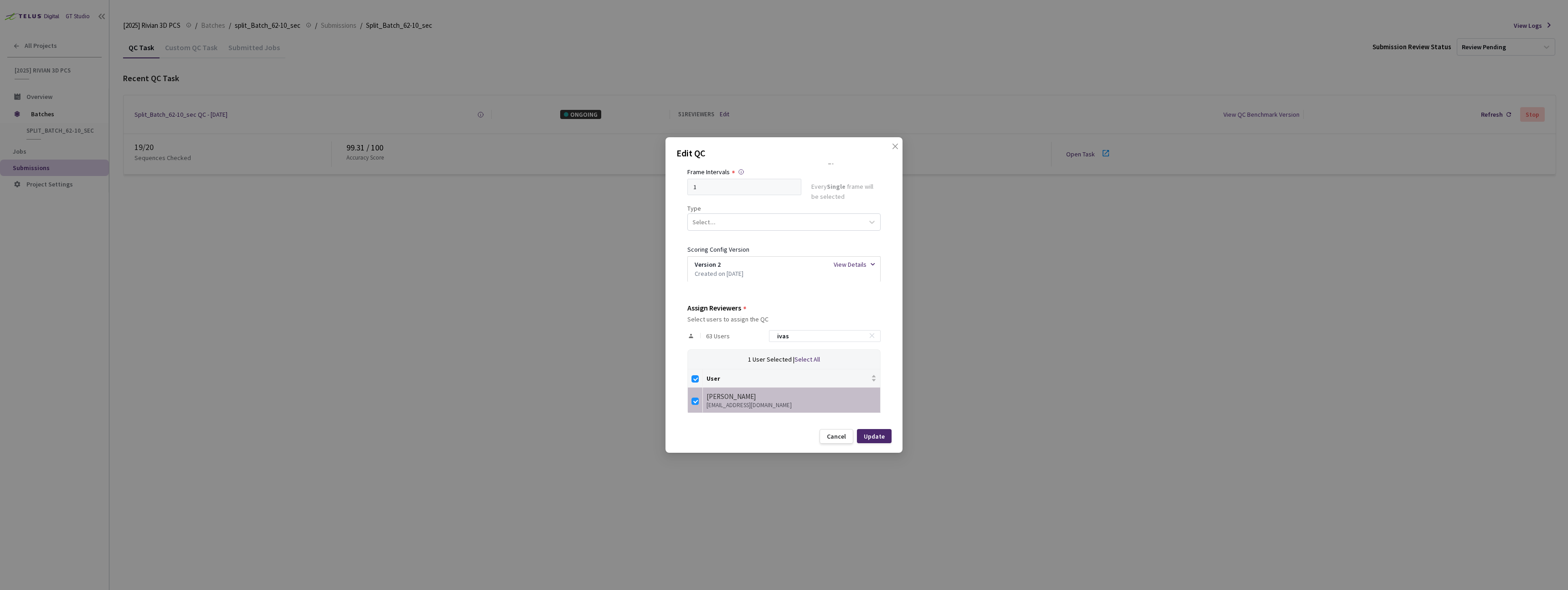
click at [871, 435] on div "Update" at bounding box center [874, 436] width 21 height 7
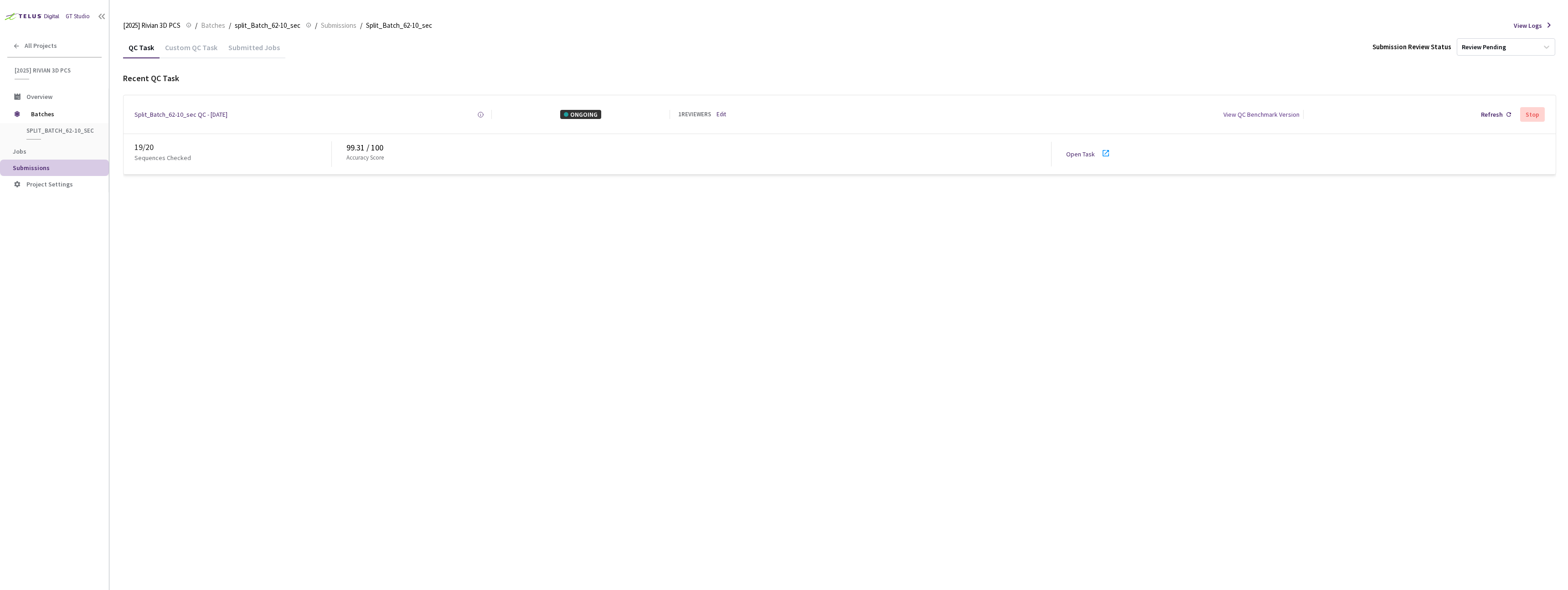
click at [1074, 154] on link "Open Task" at bounding box center [1080, 154] width 29 height 8
drag, startPoint x: 344, startPoint y: 147, endPoint x: 367, endPoint y: 150, distance: 23.2
click at [367, 150] on div "20 / 20 Sequences Checked 99.29 / 100 Accuracy Score Open Task" at bounding box center [839, 154] width 1432 height 40
copy div "99.29"
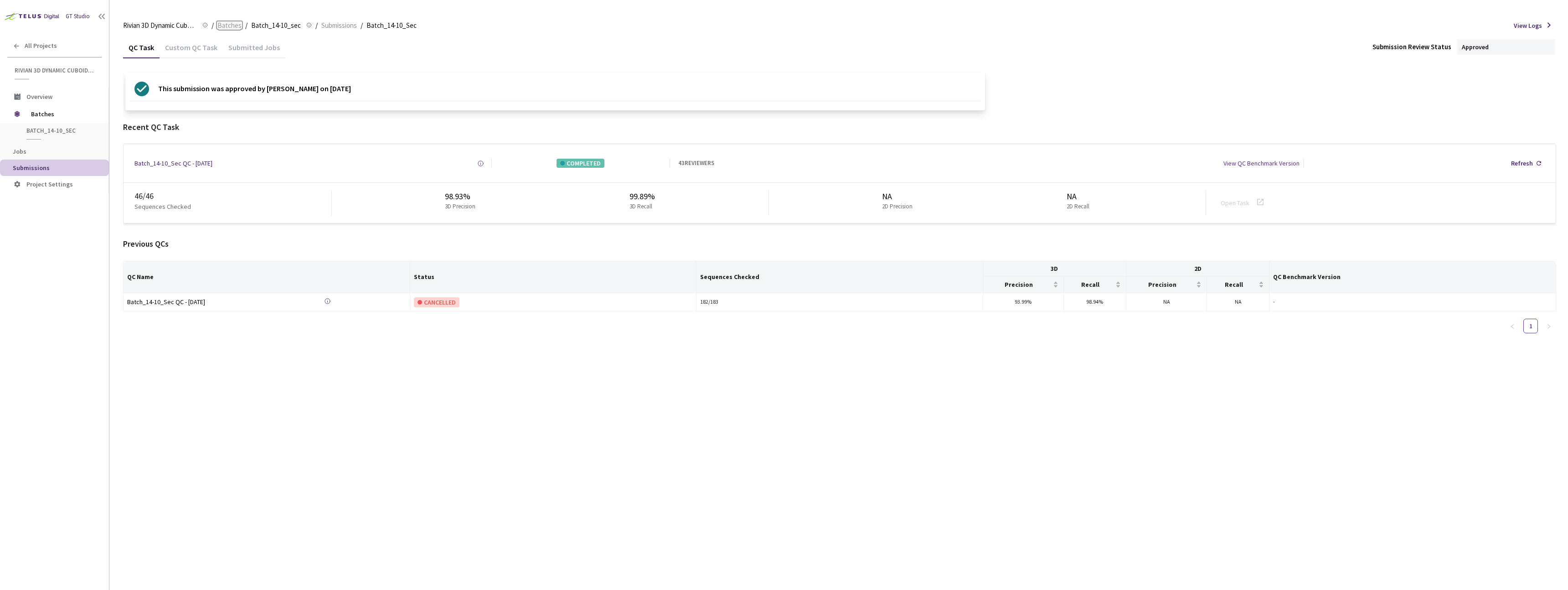
click at [223, 26] on span "Batches" at bounding box center [229, 26] width 24 height 11
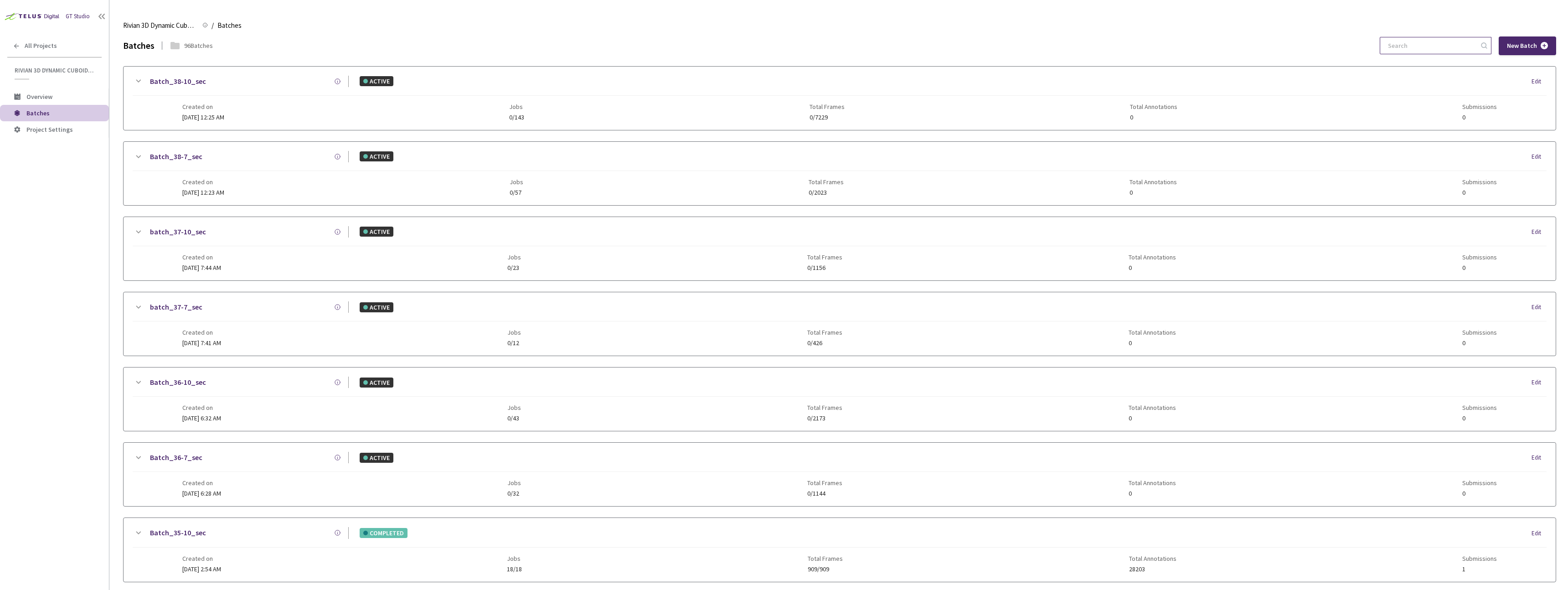
click at [1429, 44] on input at bounding box center [1431, 45] width 97 height 16
type input "36"
click at [221, 110] on div "Created on 03 Sep, 2025 at 6:32 AM" at bounding box center [201, 111] width 38 height 18
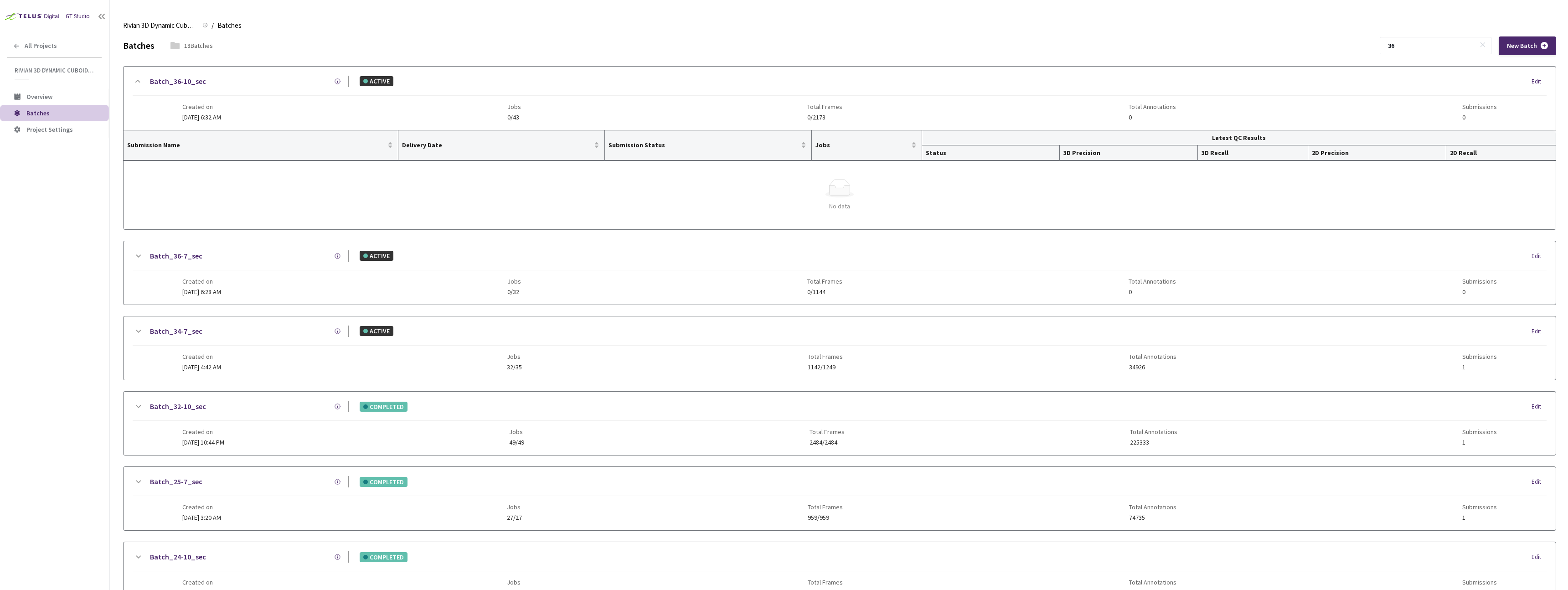
click at [221, 279] on span "Created on" at bounding box center [201, 281] width 38 height 7
